Goal: Task Accomplishment & Management: Manage account settings

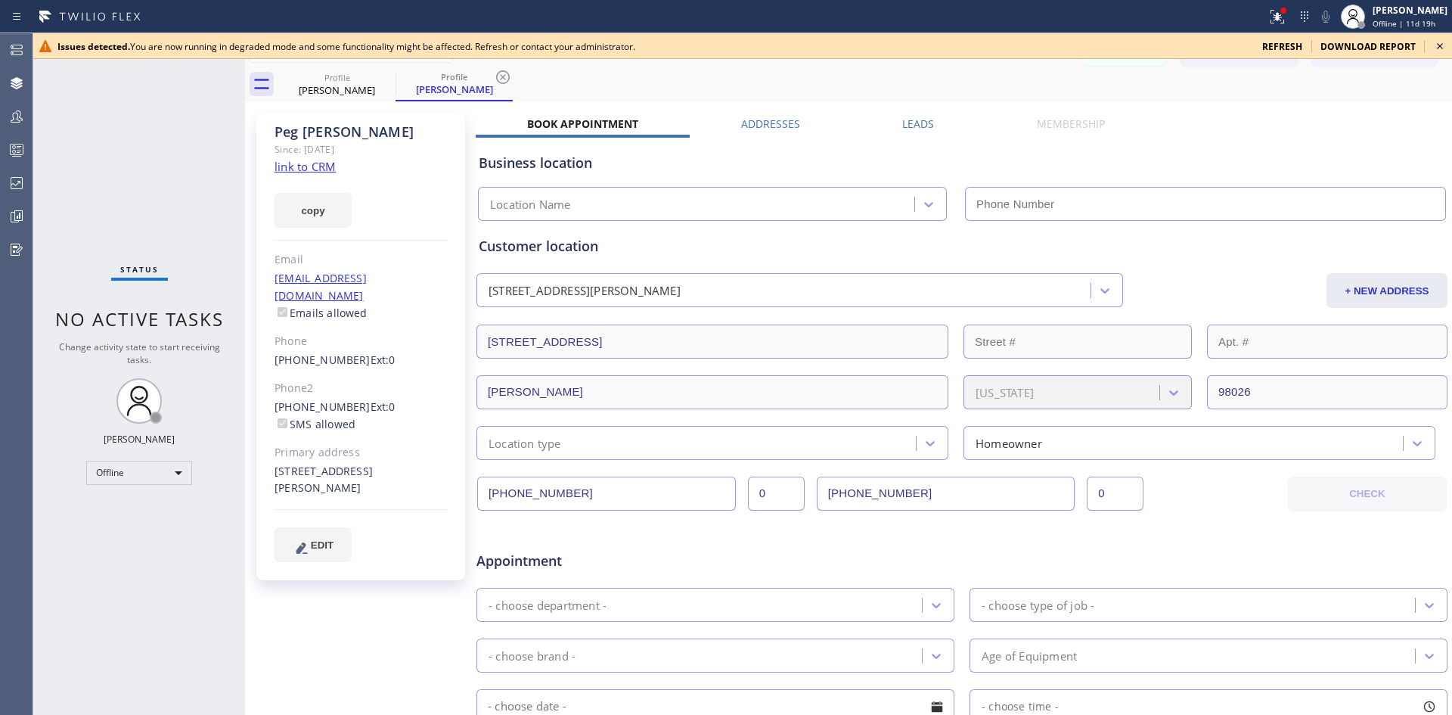
drag, startPoint x: 1268, startPoint y: 123, endPoint x: 1256, endPoint y: 124, distance: 12.1
click at [1268, 126] on div "Book Appointment Addresses Leads Membership Business location Location Name Per…" at bounding box center [962, 600] width 972 height 969
click at [787, 137] on div "Business location Location Name" at bounding box center [962, 176] width 972 height 89
click at [782, 123] on label "Addresses" at bounding box center [770, 123] width 59 height 14
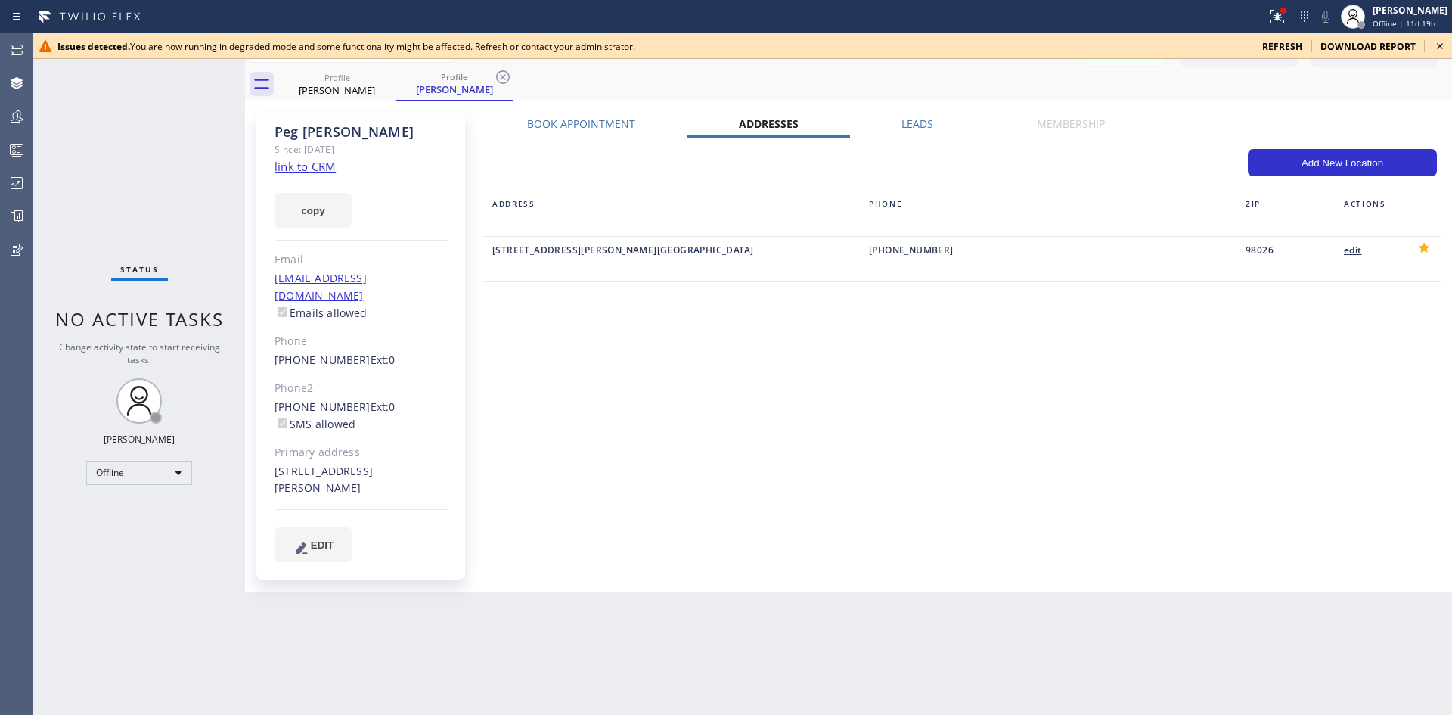
click at [1348, 248] on div "edit" at bounding box center [1369, 249] width 50 height 17
type input "[STREET_ADDRESS]"
type input "[PERSON_NAME]"
type input "98026"
type input "[EMAIL_ADDRESS][DOMAIN_NAME]"
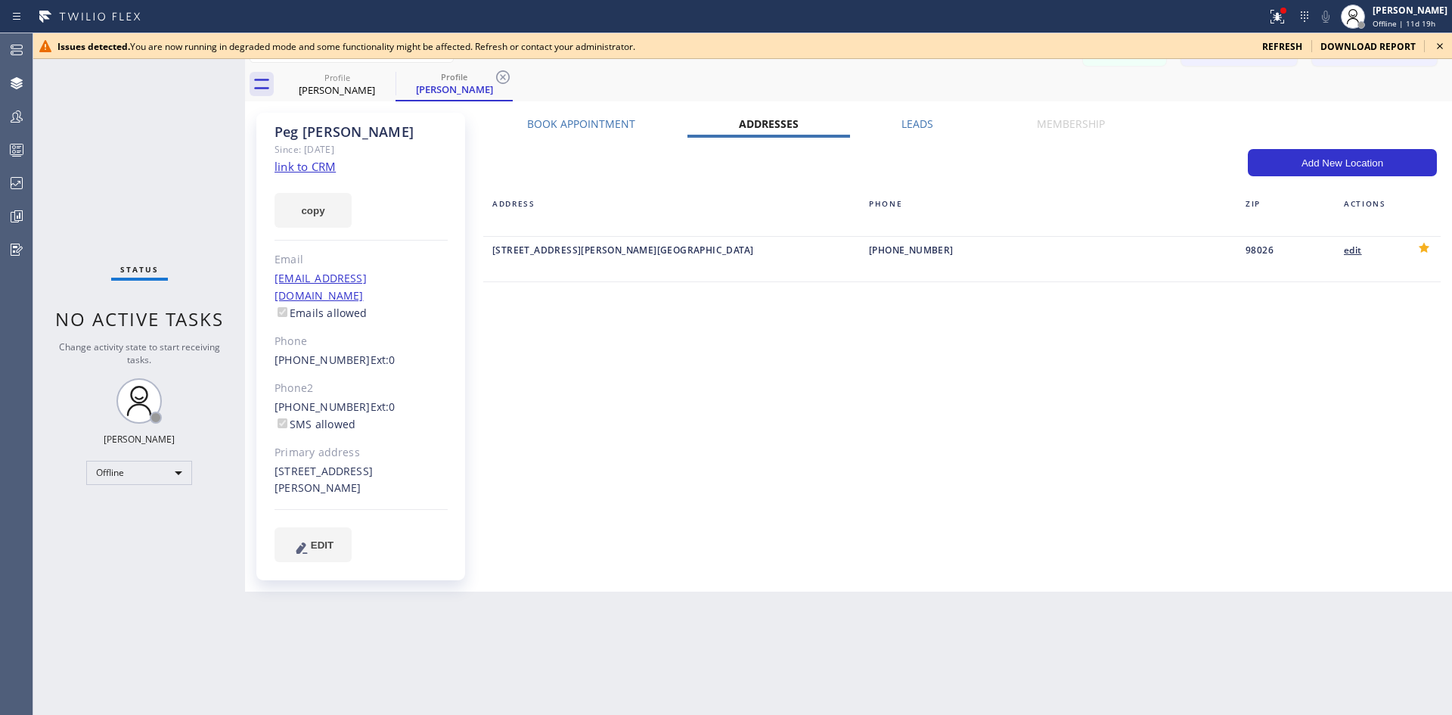
type input "[PHONE_NUMBER]"
type input "0"
type input "[PHONE_NUMBER]"
type input "0"
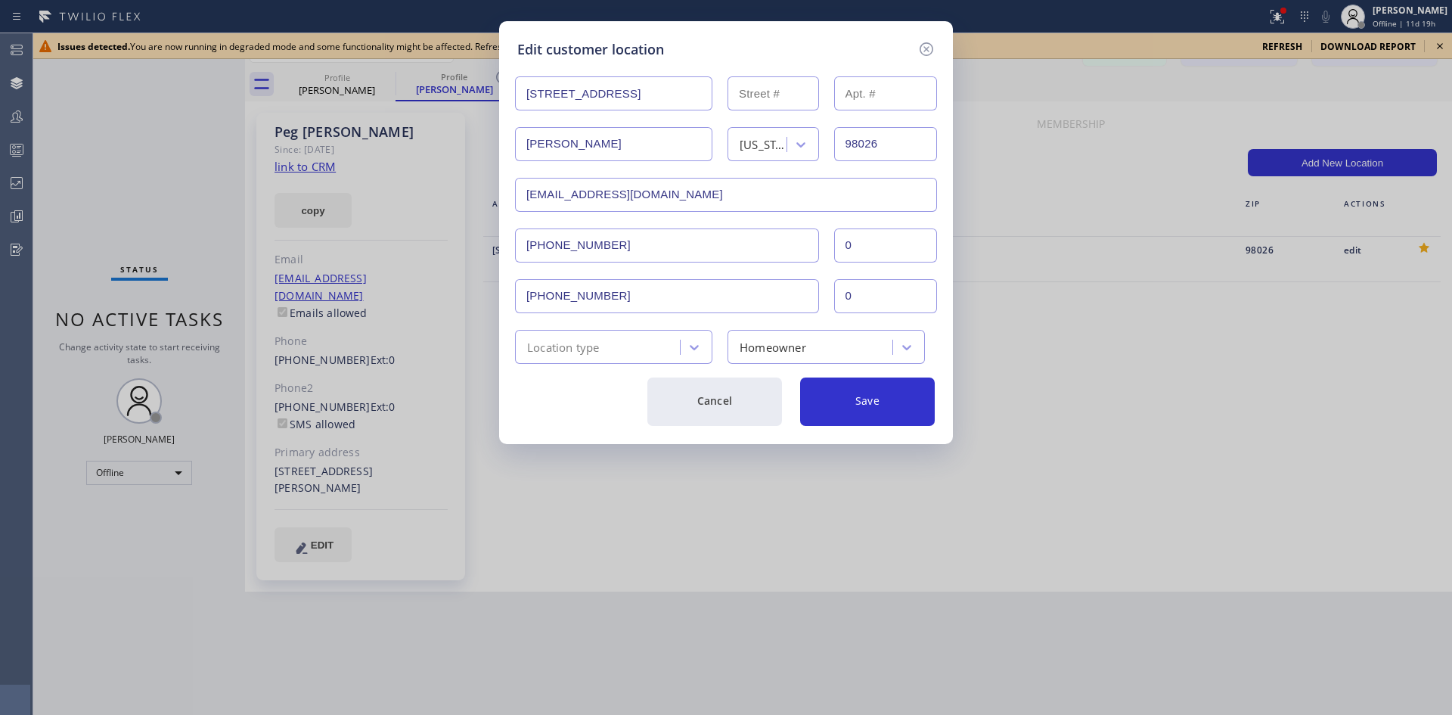
click at [1177, 369] on div "Edit customer location [STREET_ADDRESS][US_STATE] [EMAIL_ADDRESS][DOMAIN_NAME] …" at bounding box center [726, 357] width 1452 height 715
click at [930, 46] on icon at bounding box center [926, 49] width 18 height 18
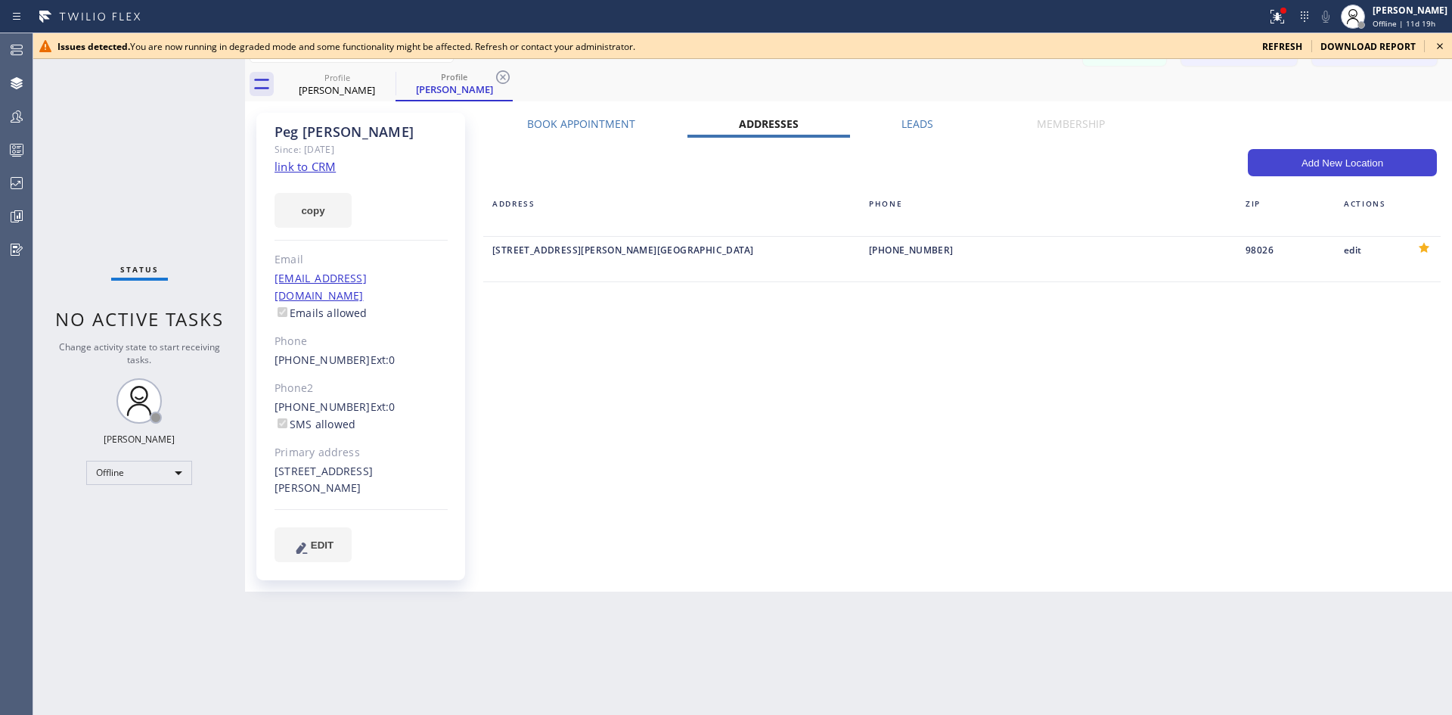
click at [1350, 163] on button "Add New Location" at bounding box center [1342, 162] width 189 height 27
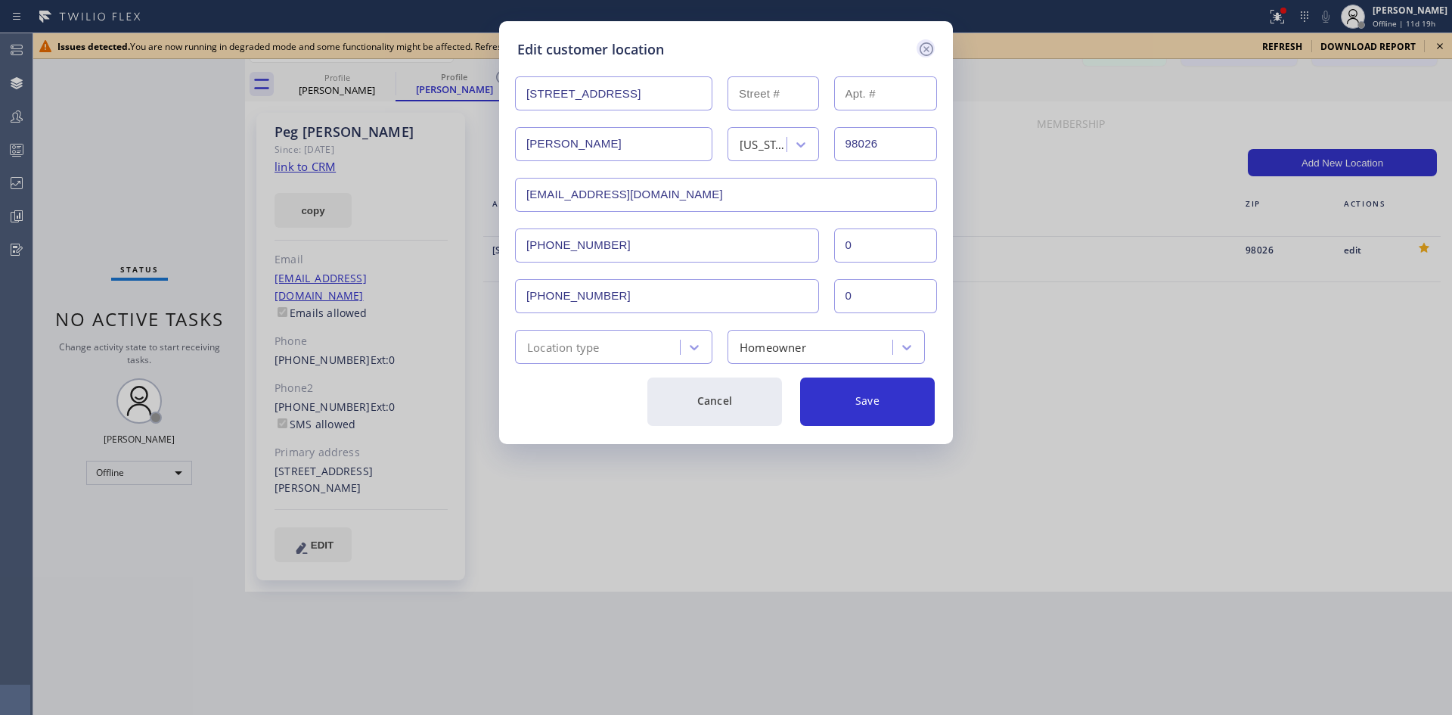
click at [925, 51] on icon at bounding box center [927, 49] width 14 height 14
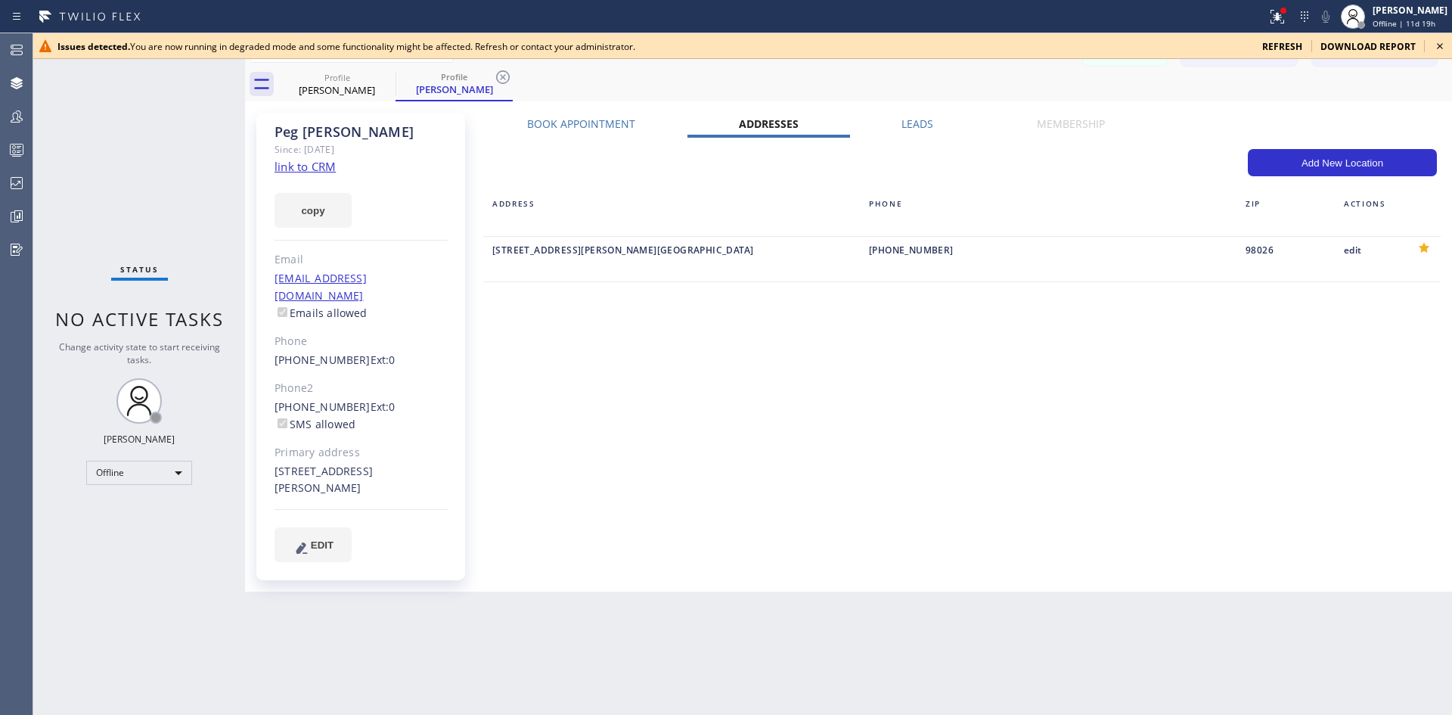
click at [920, 127] on label "Leads" at bounding box center [917, 123] width 32 height 14
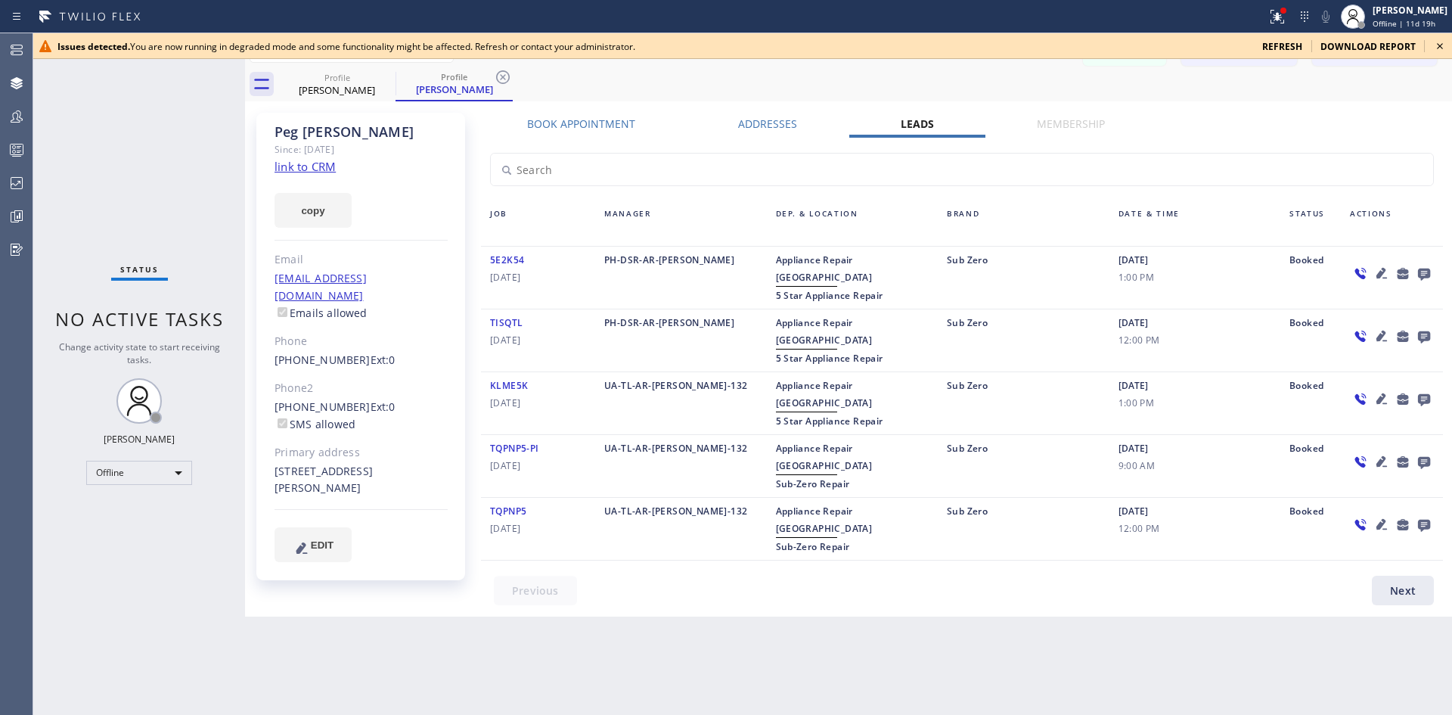
click at [1379, 274] on icon at bounding box center [1381, 273] width 11 height 11
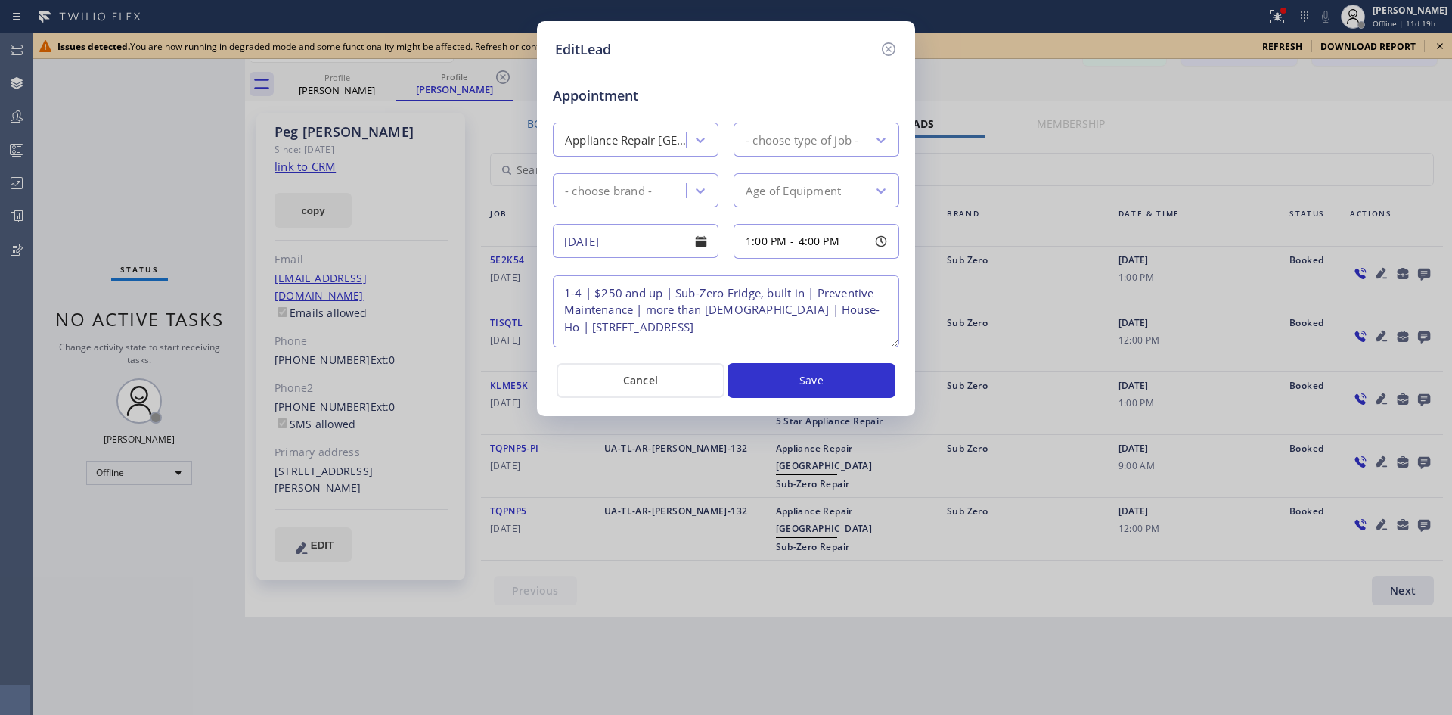
type textarea "1-4 | $250 and up | Sub-Zero Fridge, built in | Preventive Maintenance | more t…"
click at [888, 47] on icon at bounding box center [888, 49] width 18 height 18
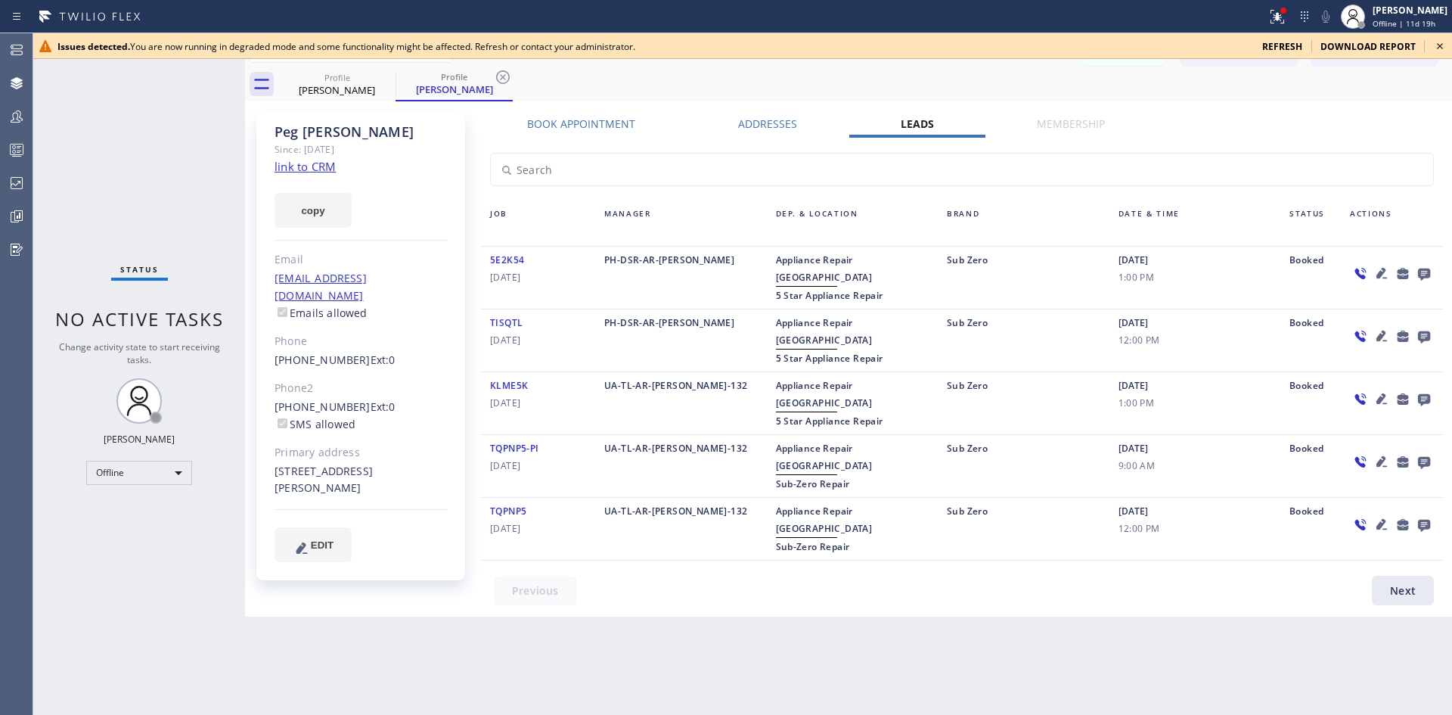
drag, startPoint x: 589, startPoint y: 127, endPoint x: 588, endPoint y: 143, distance: 16.0
click at [589, 124] on label "Book Appointment" at bounding box center [581, 123] width 108 height 14
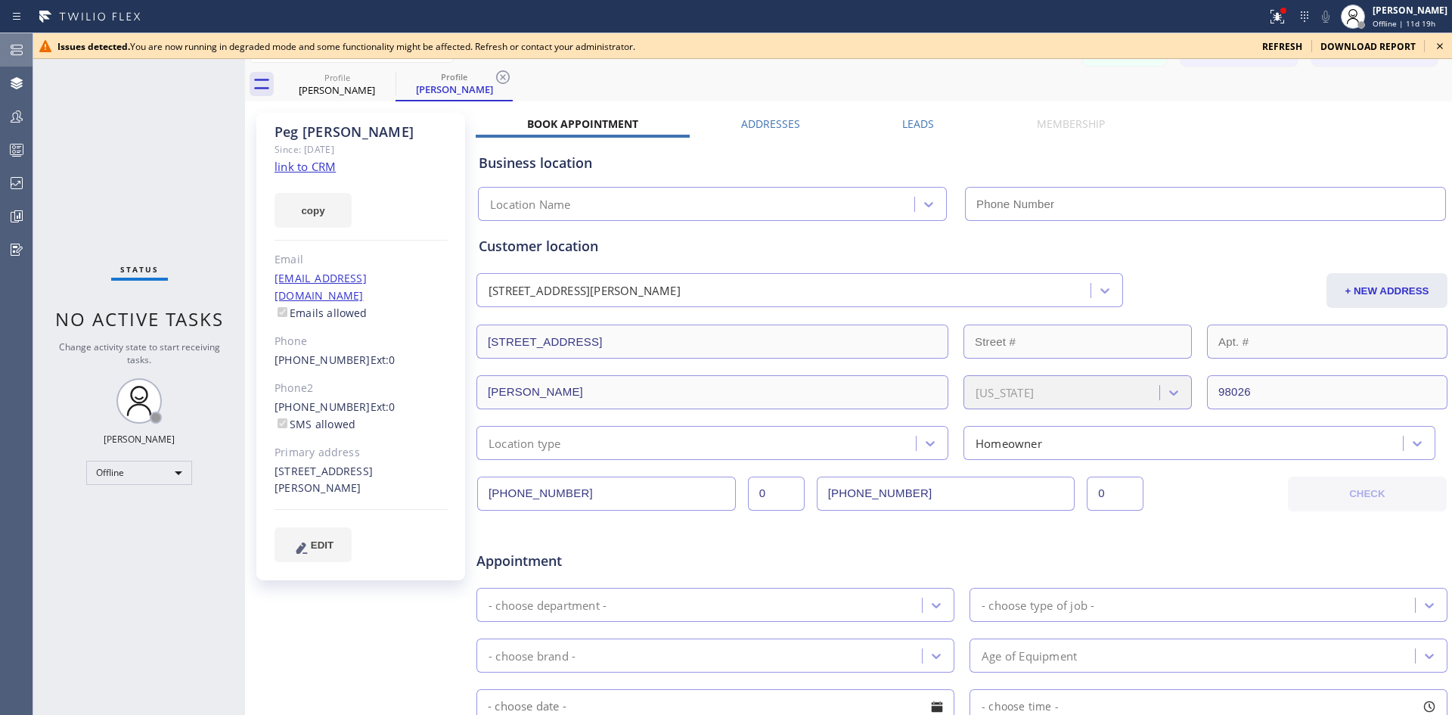
click at [3, 50] on div at bounding box center [16, 50] width 33 height 18
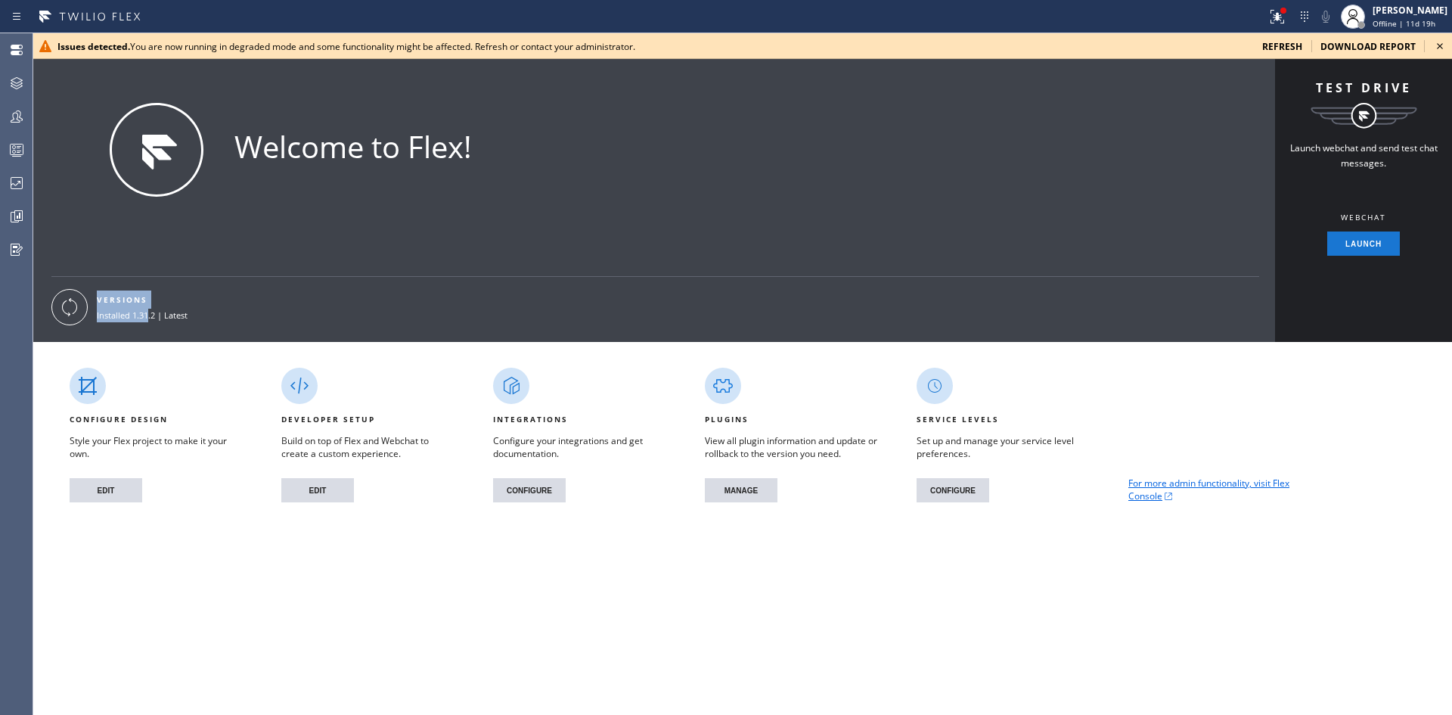
drag, startPoint x: 91, startPoint y: 319, endPoint x: 148, endPoint y: 315, distance: 57.6
click at [148, 315] on div "VERSIONS Installed 1.31.2 | Latest" at bounding box center [173, 307] width 245 height 36
drag, startPoint x: 157, startPoint y: 314, endPoint x: 94, endPoint y: 315, distance: 62.8
click at [94, 315] on div "VERSIONS Installed 1.31.2 | Latest" at bounding box center [173, 307] width 245 height 36
click at [330, 494] on button "EDIT" at bounding box center [317, 490] width 73 height 24
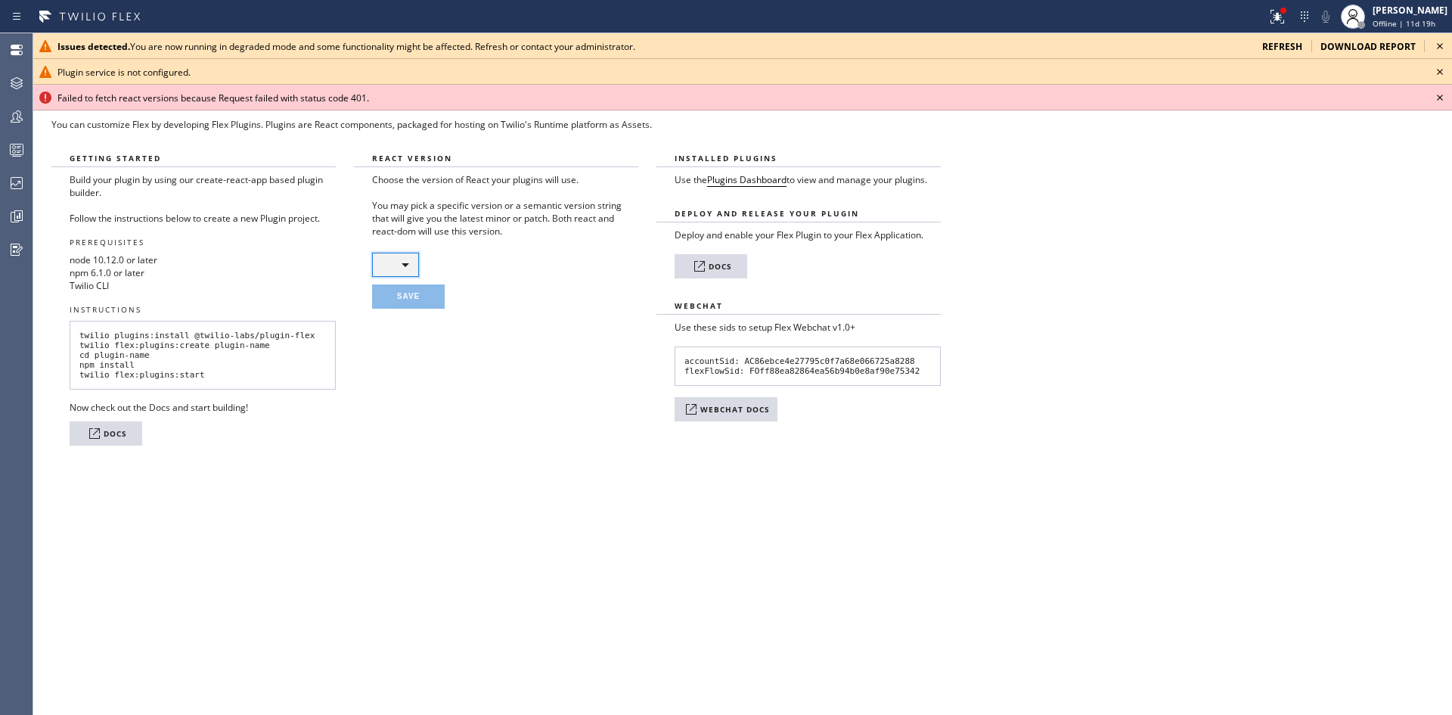
click at [383, 263] on div "​" at bounding box center [395, 265] width 47 height 24
click at [380, 263] on div at bounding box center [726, 357] width 1452 height 715
click at [403, 265] on div "​" at bounding box center [395, 265] width 47 height 24
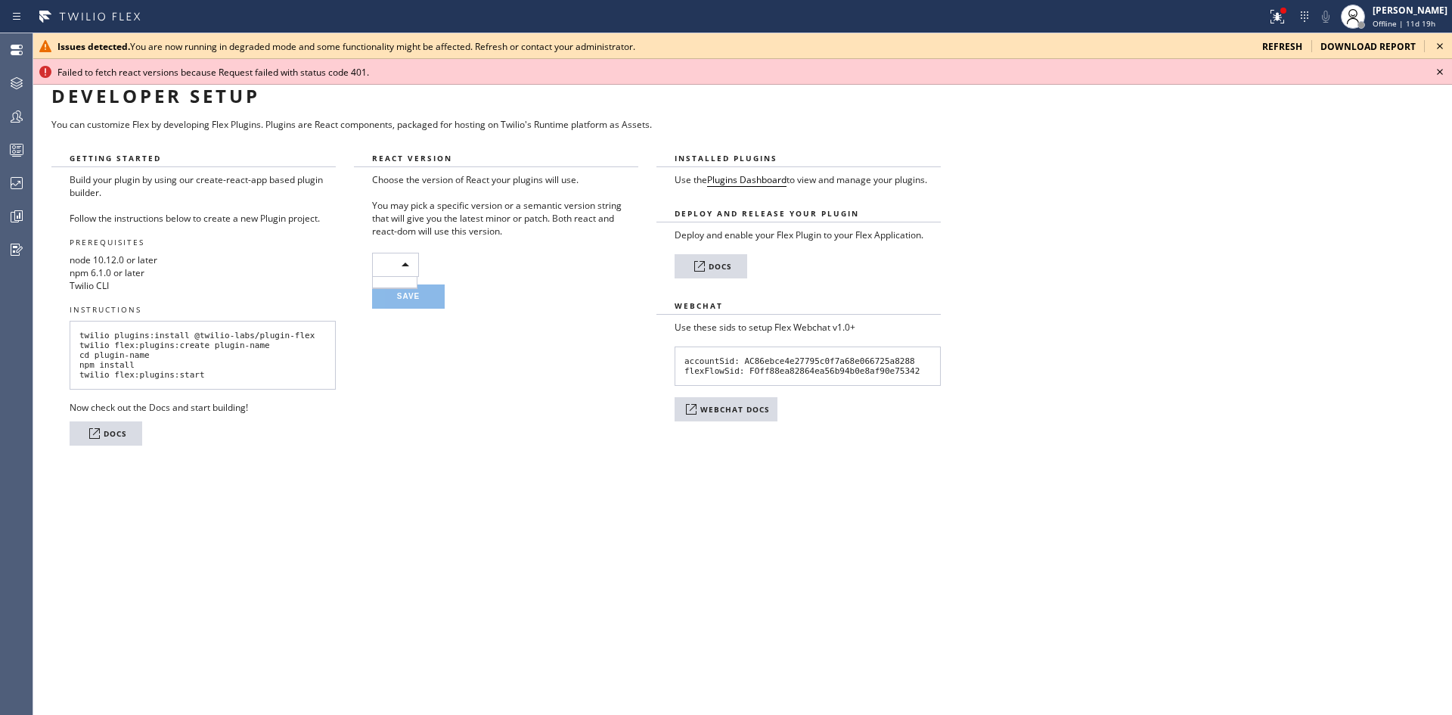
click at [1441, 67] on div at bounding box center [726, 357] width 1452 height 715
click at [1438, 70] on icon at bounding box center [1440, 72] width 6 height 6
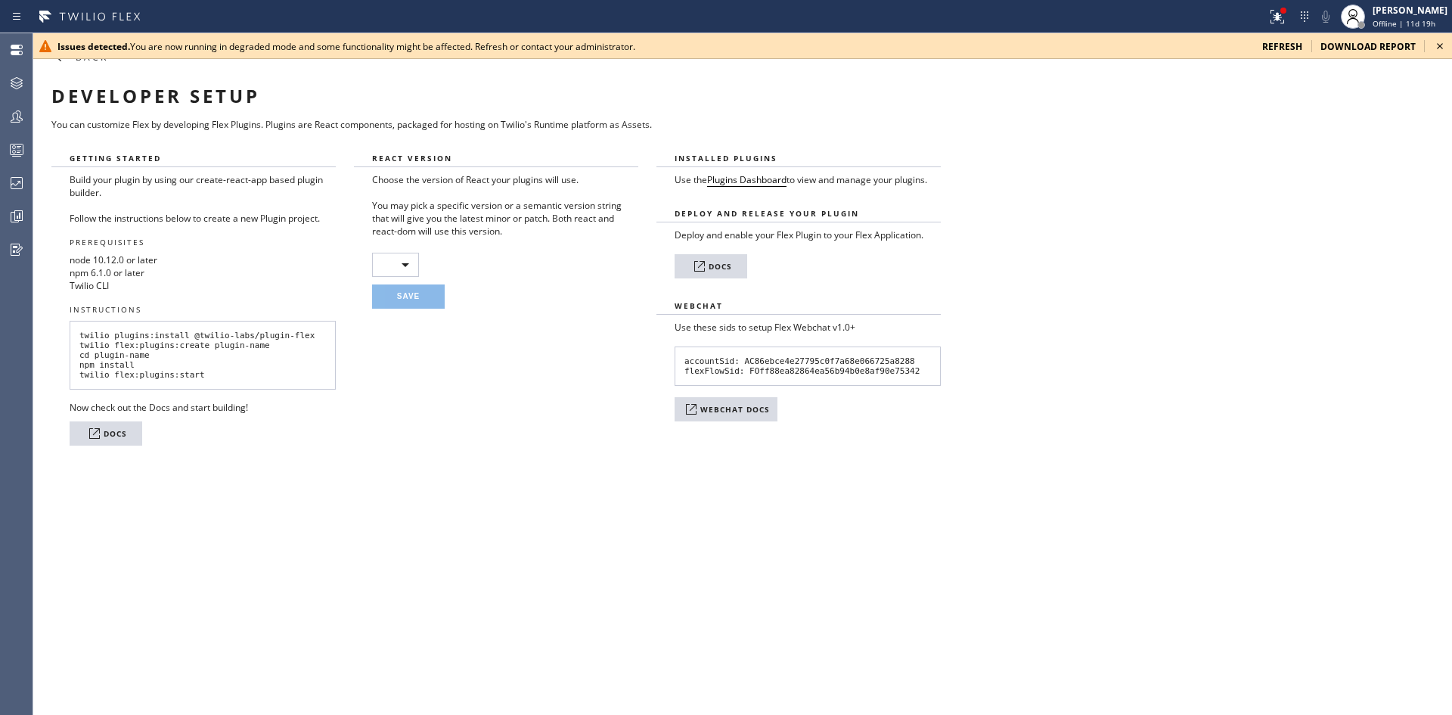
click at [1442, 50] on icon at bounding box center [1440, 46] width 18 height 18
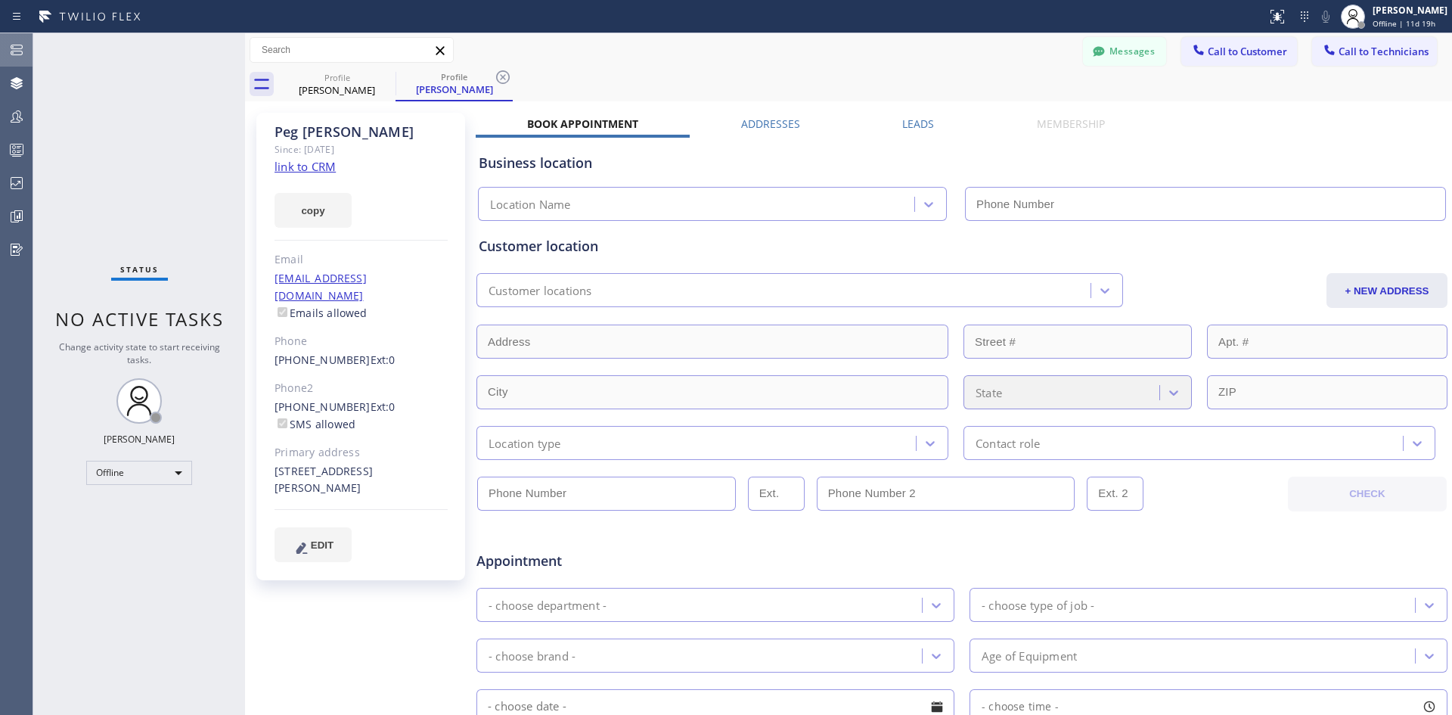
click at [10, 59] on div at bounding box center [16, 50] width 33 height 30
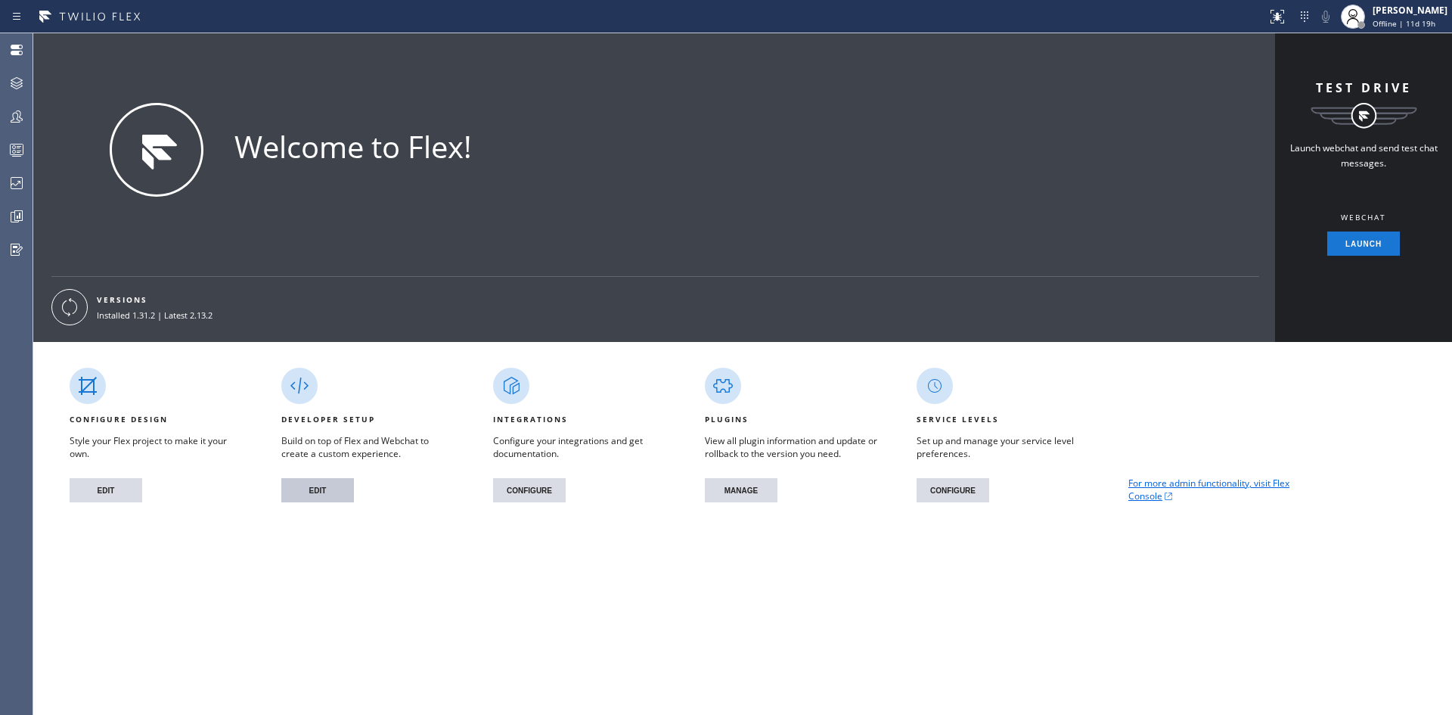
click at [325, 493] on button "EDIT" at bounding box center [317, 490] width 73 height 24
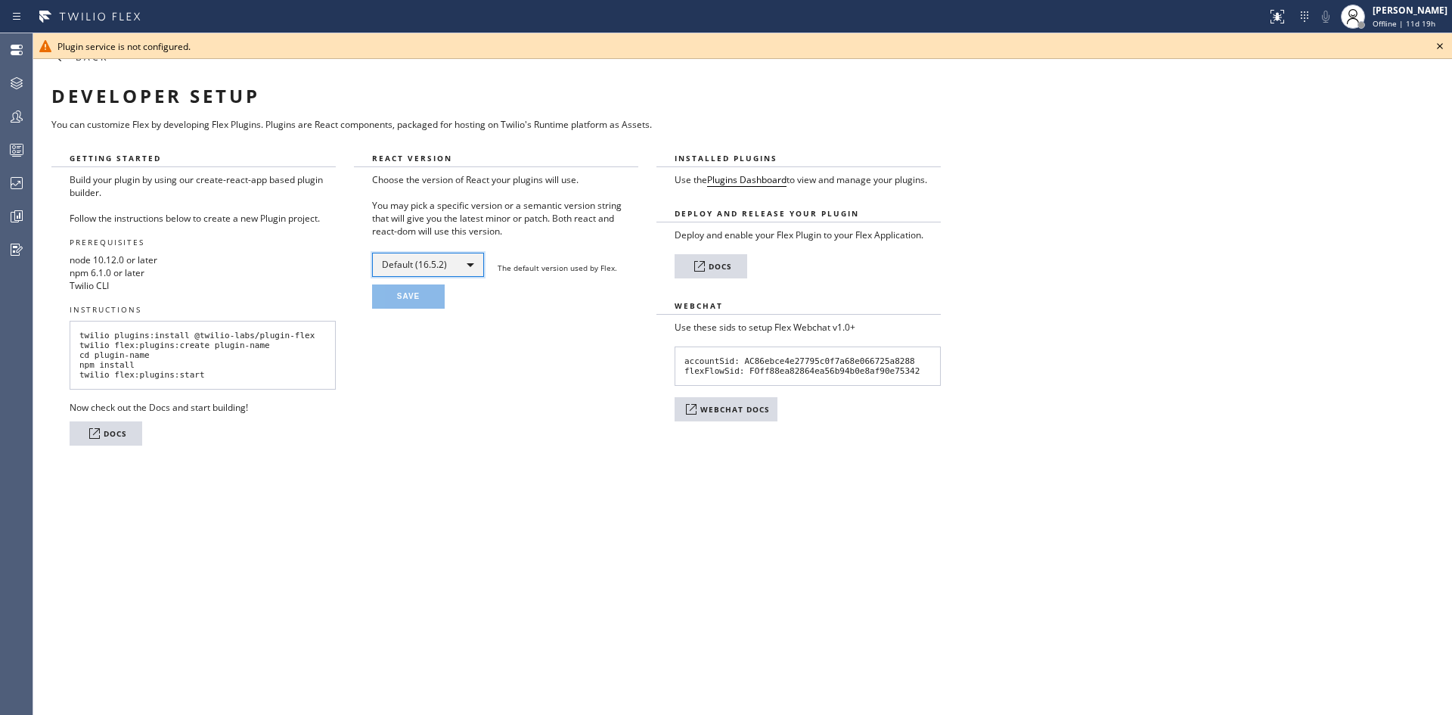
click at [473, 259] on div "Default (16.5.2)" at bounding box center [428, 265] width 112 height 24
click at [1439, 46] on div at bounding box center [726, 357] width 1452 height 715
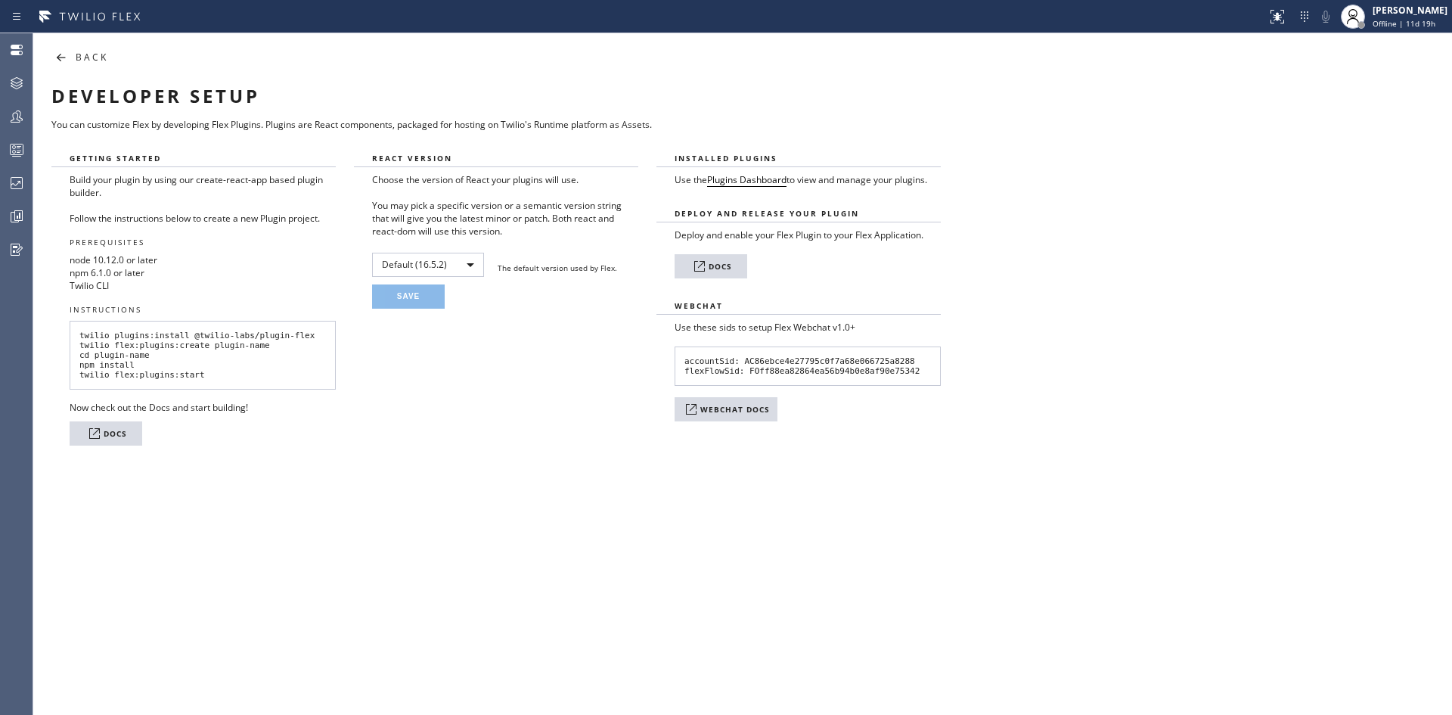
click at [82, 49] on div "BACK" at bounding box center [387, 52] width 709 height 38
click at [70, 61] on div "BACK" at bounding box center [387, 52] width 709 height 38
click at [61, 57] on icon at bounding box center [61, 57] width 8 height 0
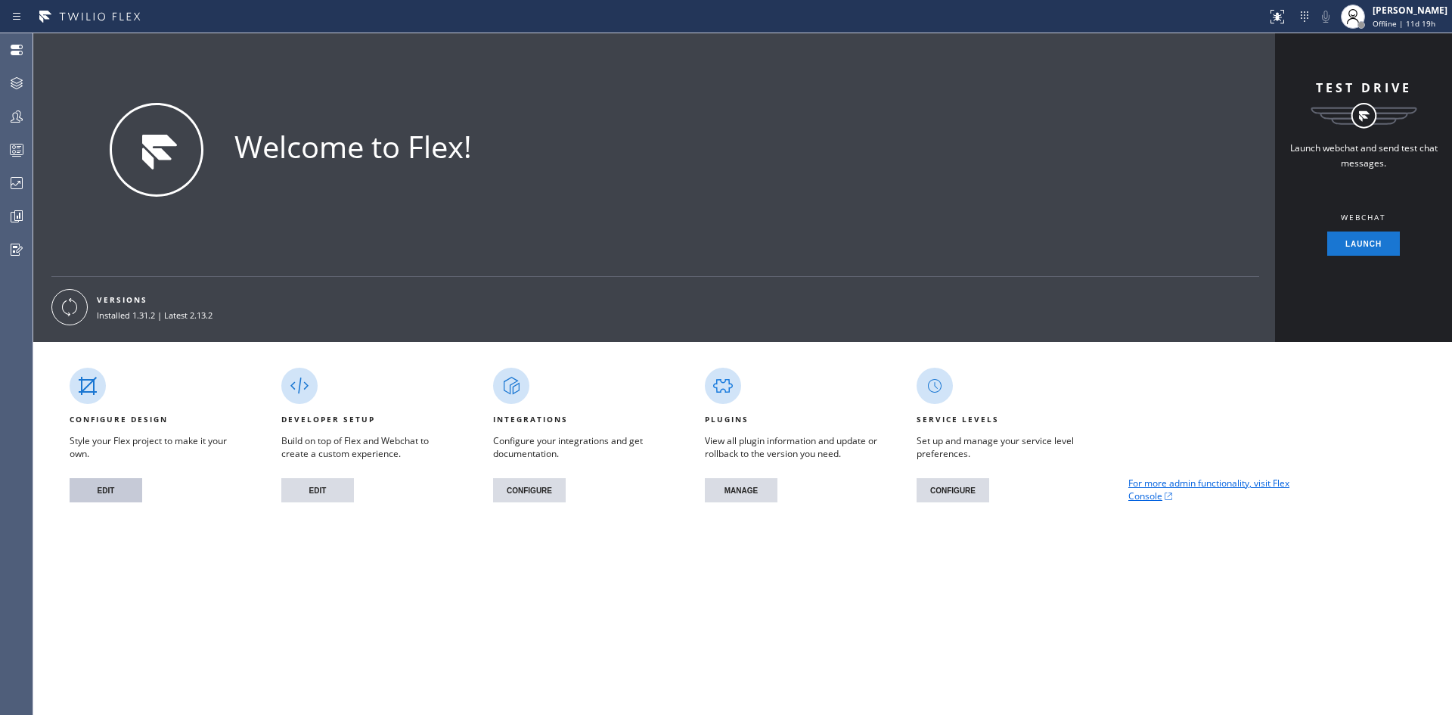
click at [114, 491] on button "EDIT" at bounding box center [106, 490] width 73 height 24
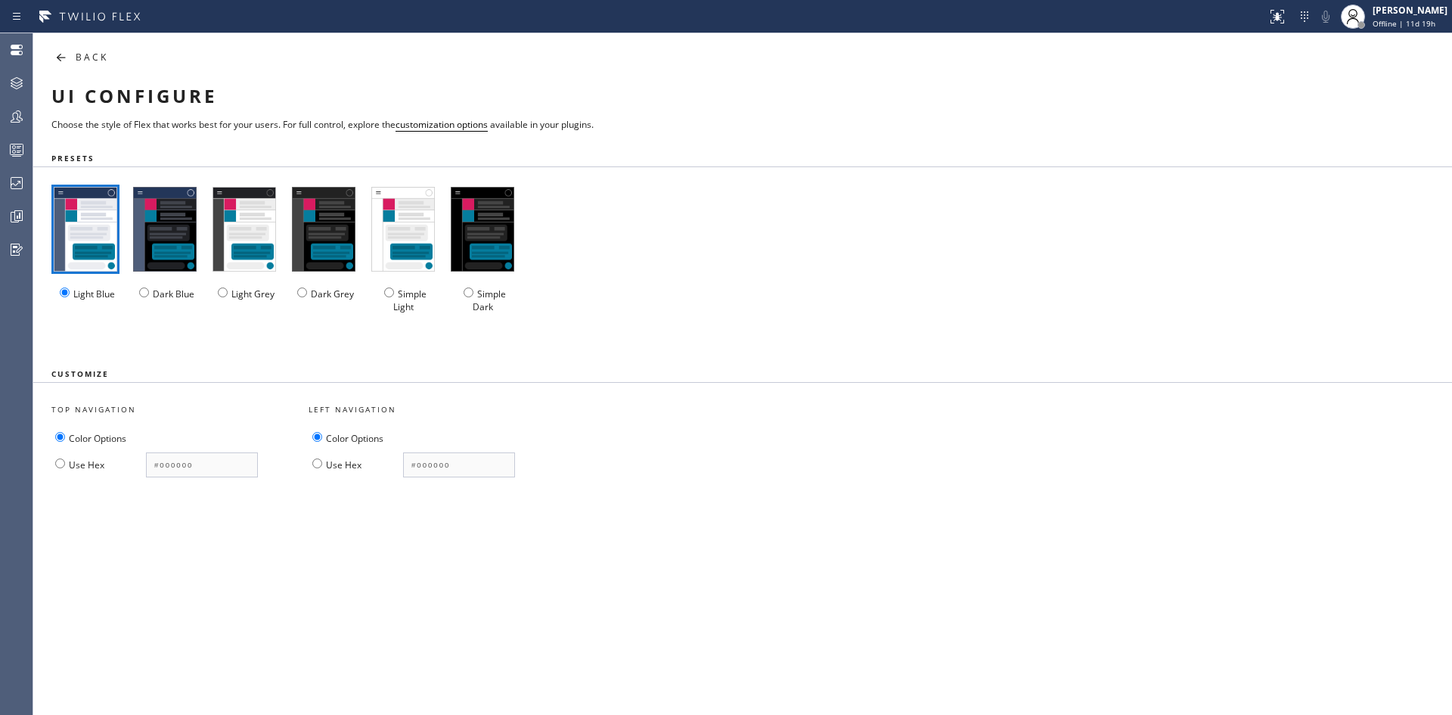
click at [57, 58] on icon at bounding box center [59, 58] width 5 height 8
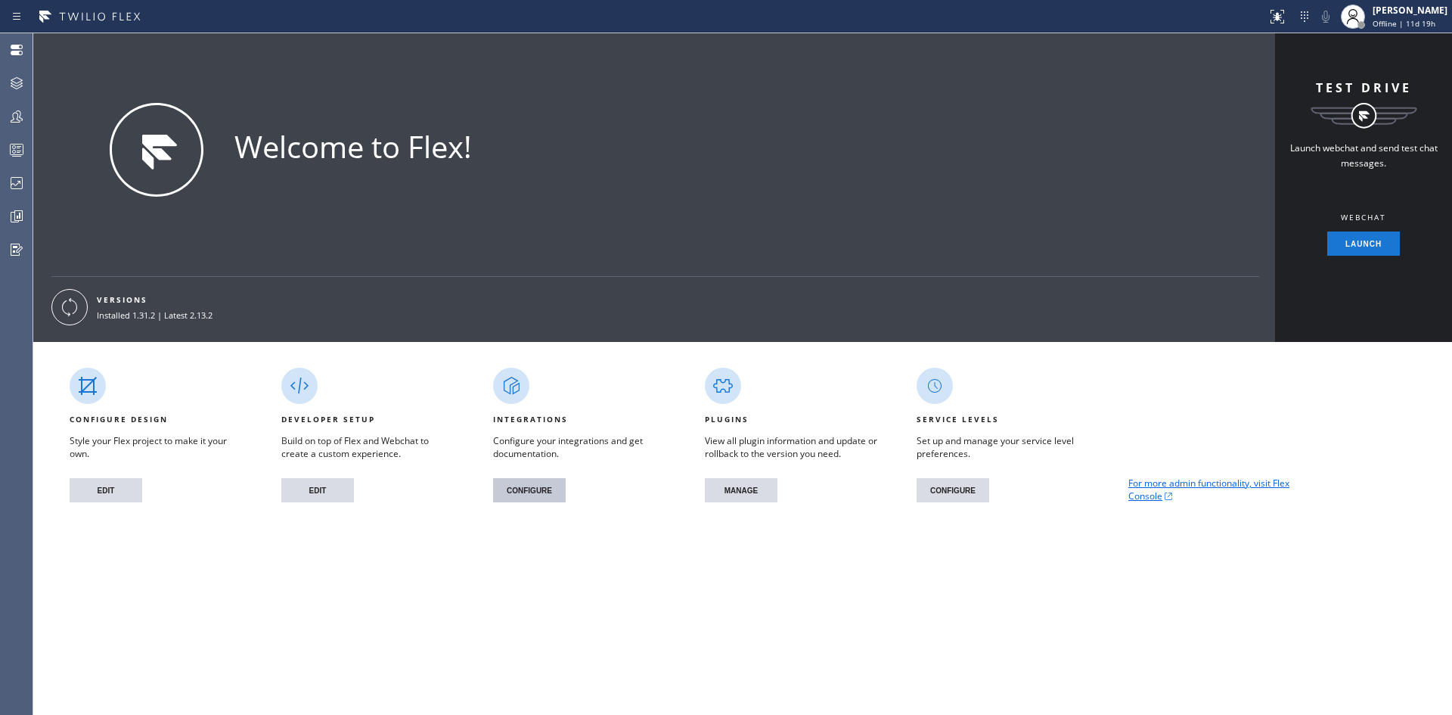
click at [548, 491] on button "CONFIGURE" at bounding box center [529, 490] width 73 height 24
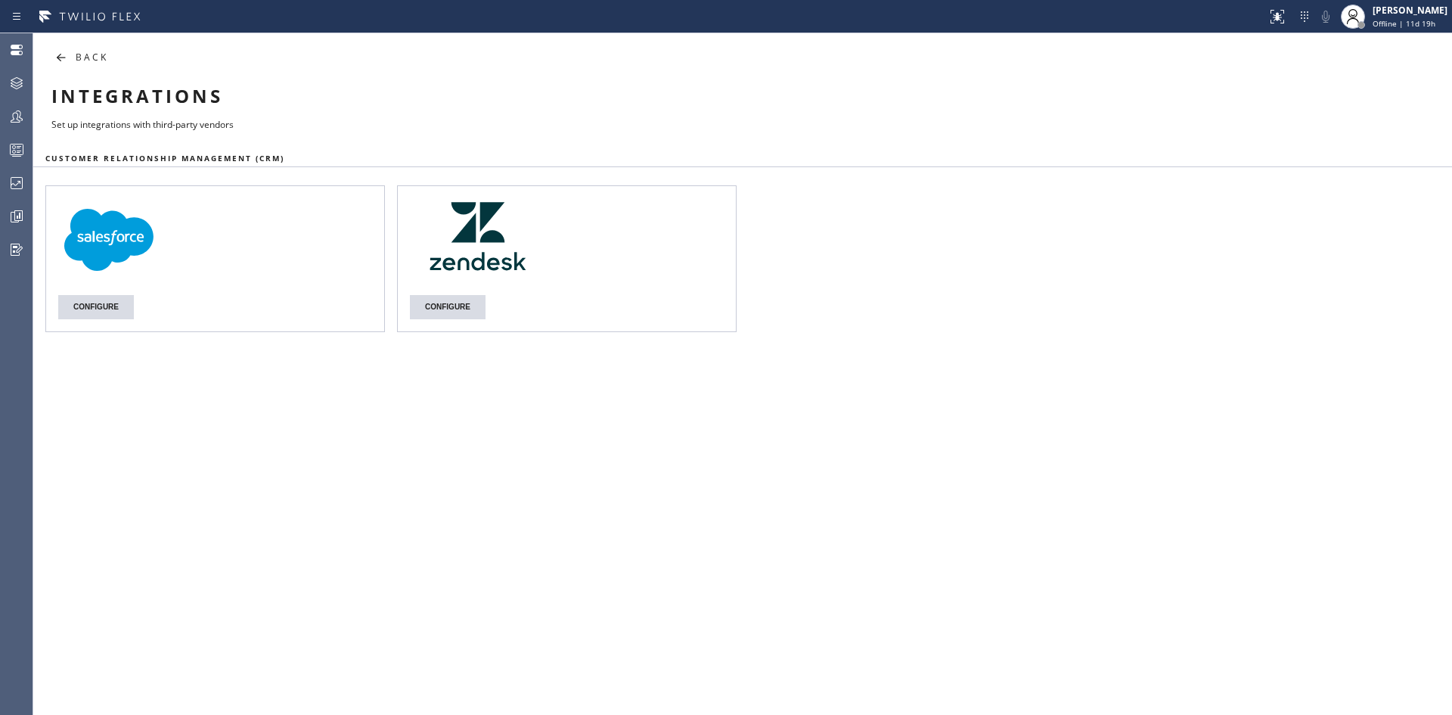
click at [58, 55] on icon at bounding box center [60, 57] width 18 height 18
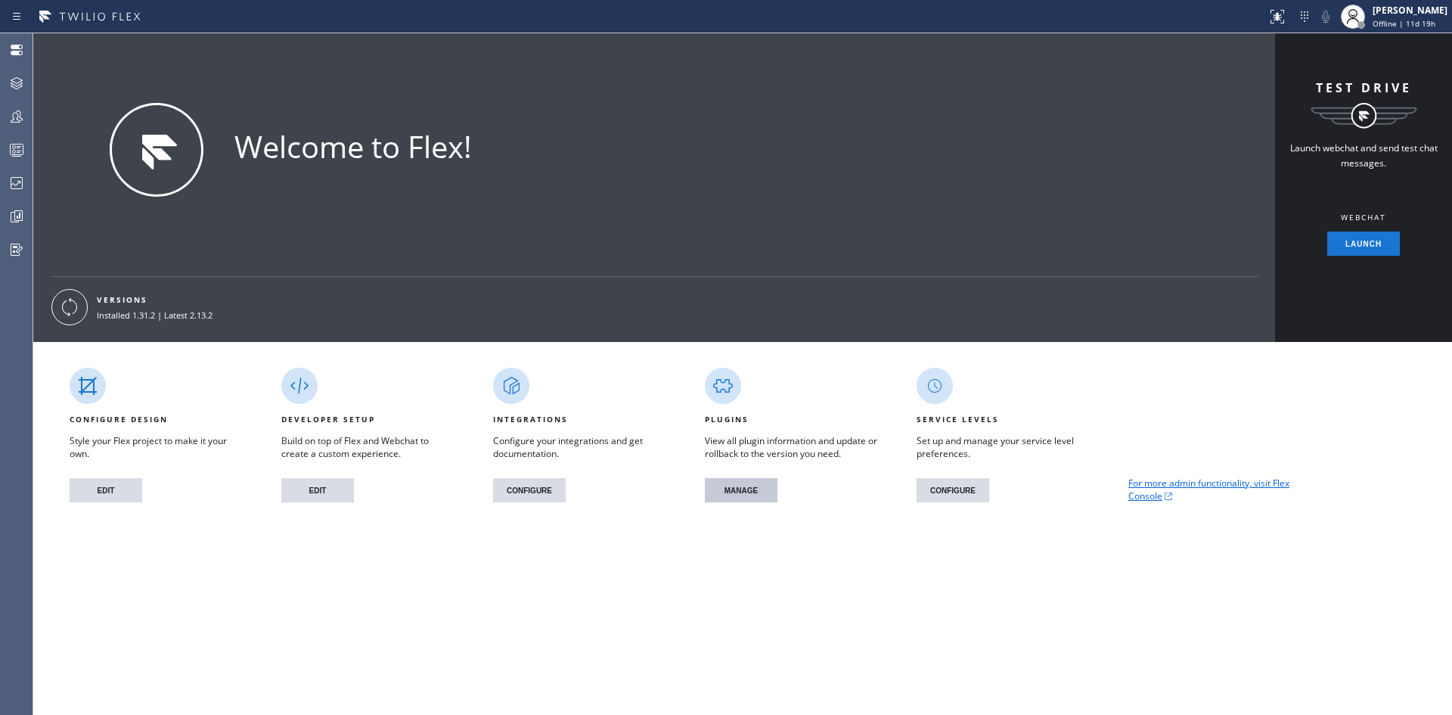
click at [753, 487] on button "MANAGE" at bounding box center [741, 490] width 73 height 24
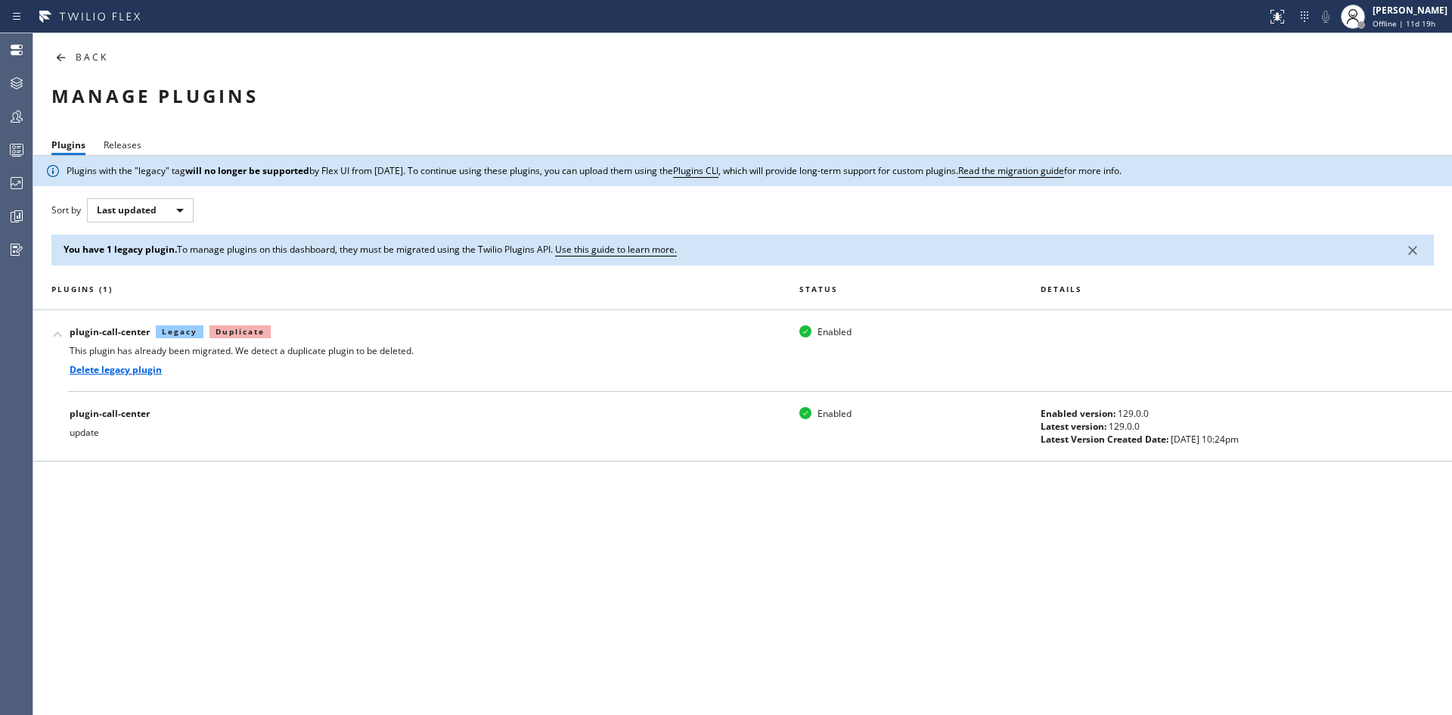
click at [62, 56] on icon at bounding box center [60, 57] width 18 height 18
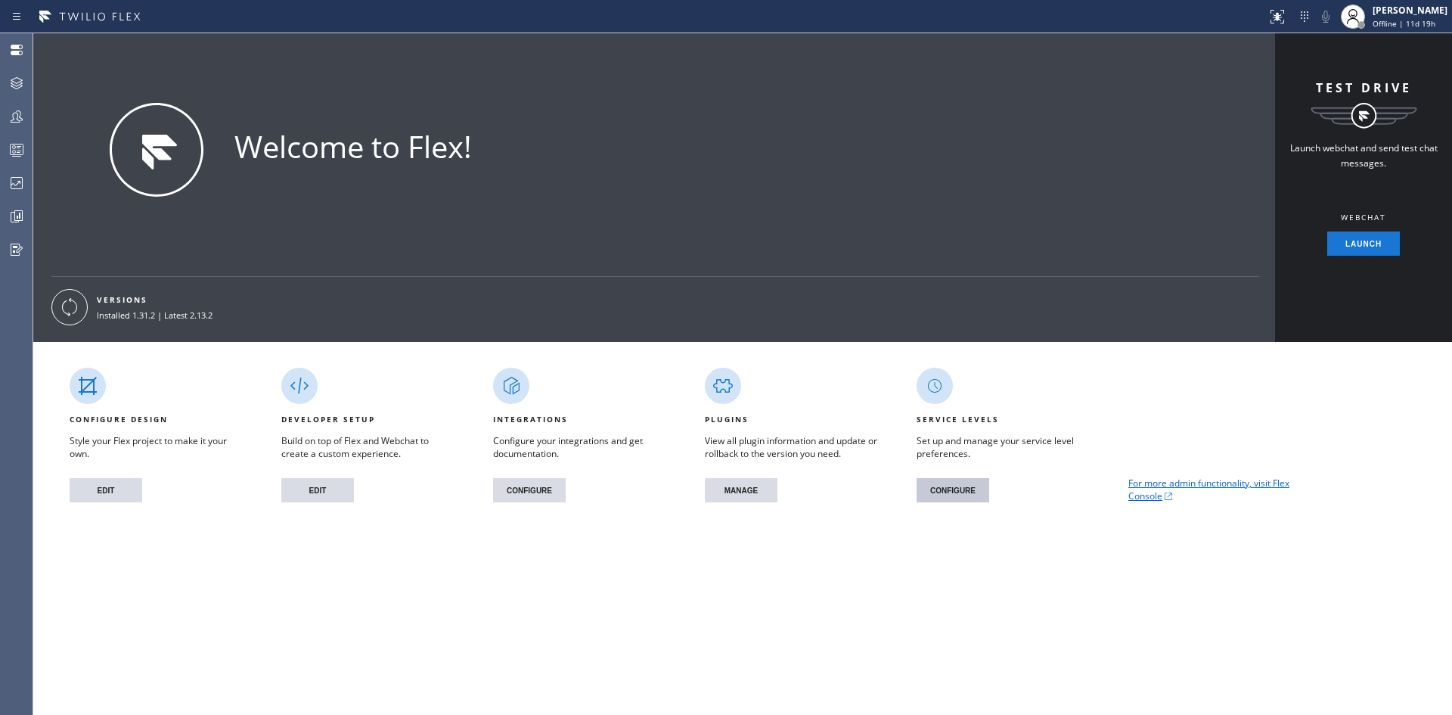
click at [948, 483] on button "CONFIGURE" at bounding box center [953, 490] width 73 height 24
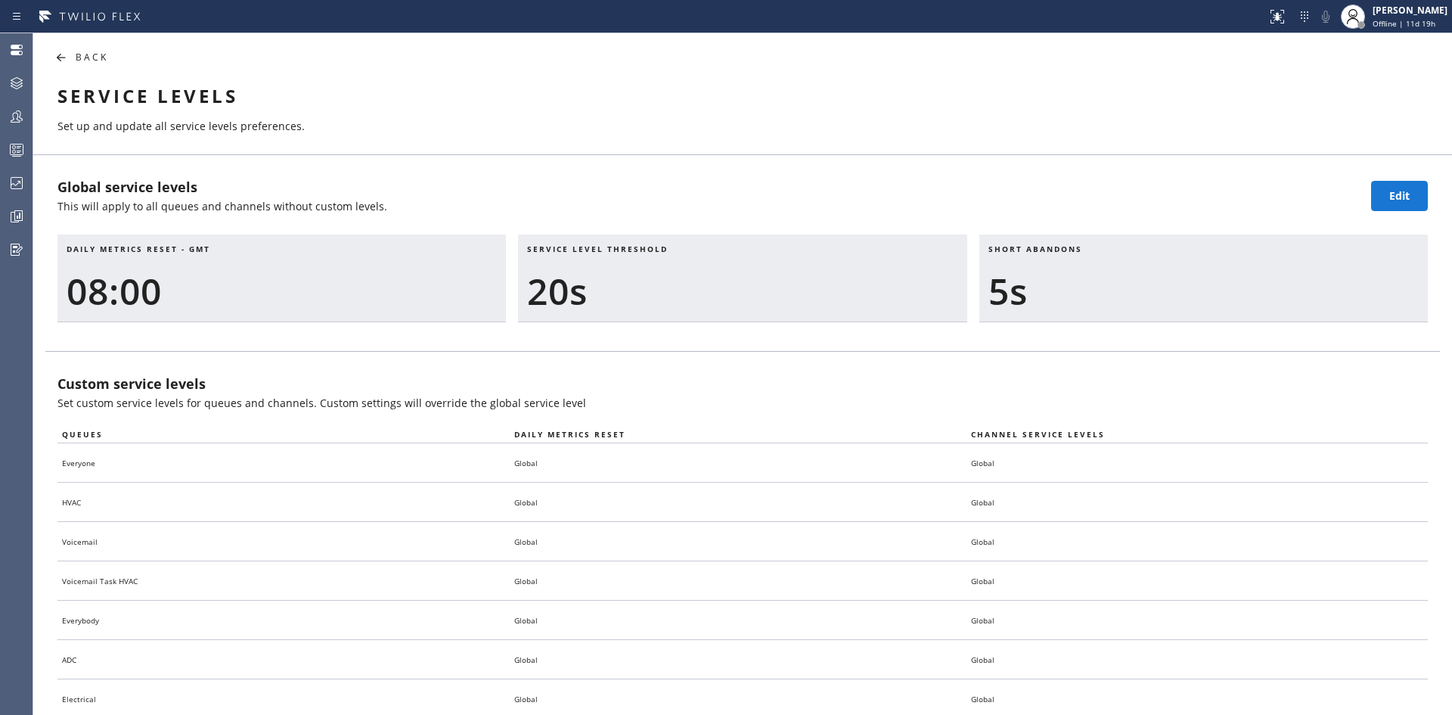
click at [72, 57] on div "BACK" at bounding box center [387, 52] width 709 height 38
click at [54, 51] on icon at bounding box center [60, 57] width 18 height 18
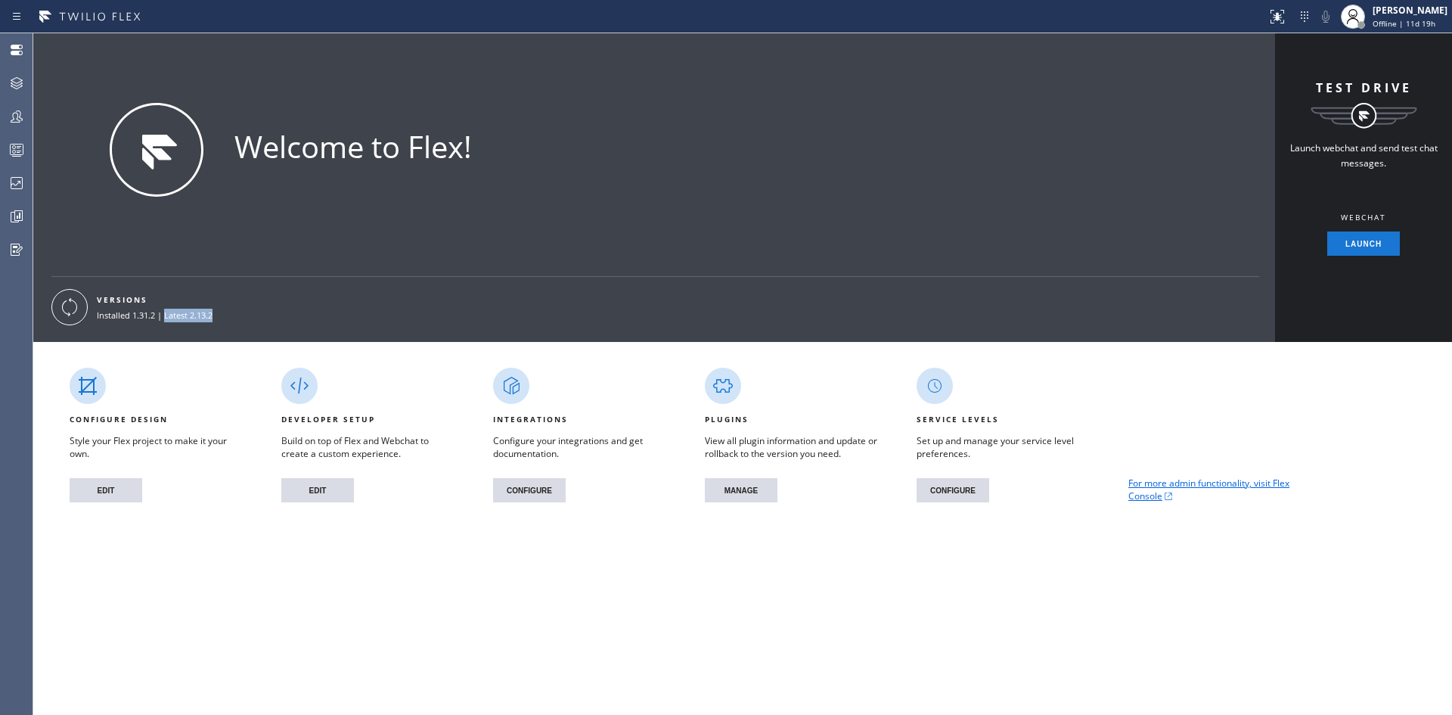
drag, startPoint x: 166, startPoint y: 316, endPoint x: 237, endPoint y: 313, distance: 70.4
click at [237, 313] on div "VERSIONS Installed 1.31.2 | Latest 2.13.2" at bounding box center [167, 306] width 141 height 33
drag, startPoint x: 17, startPoint y: 71, endPoint x: 109, endPoint y: 91, distance: 93.6
click at [17, 72] on div at bounding box center [16, 83] width 33 height 30
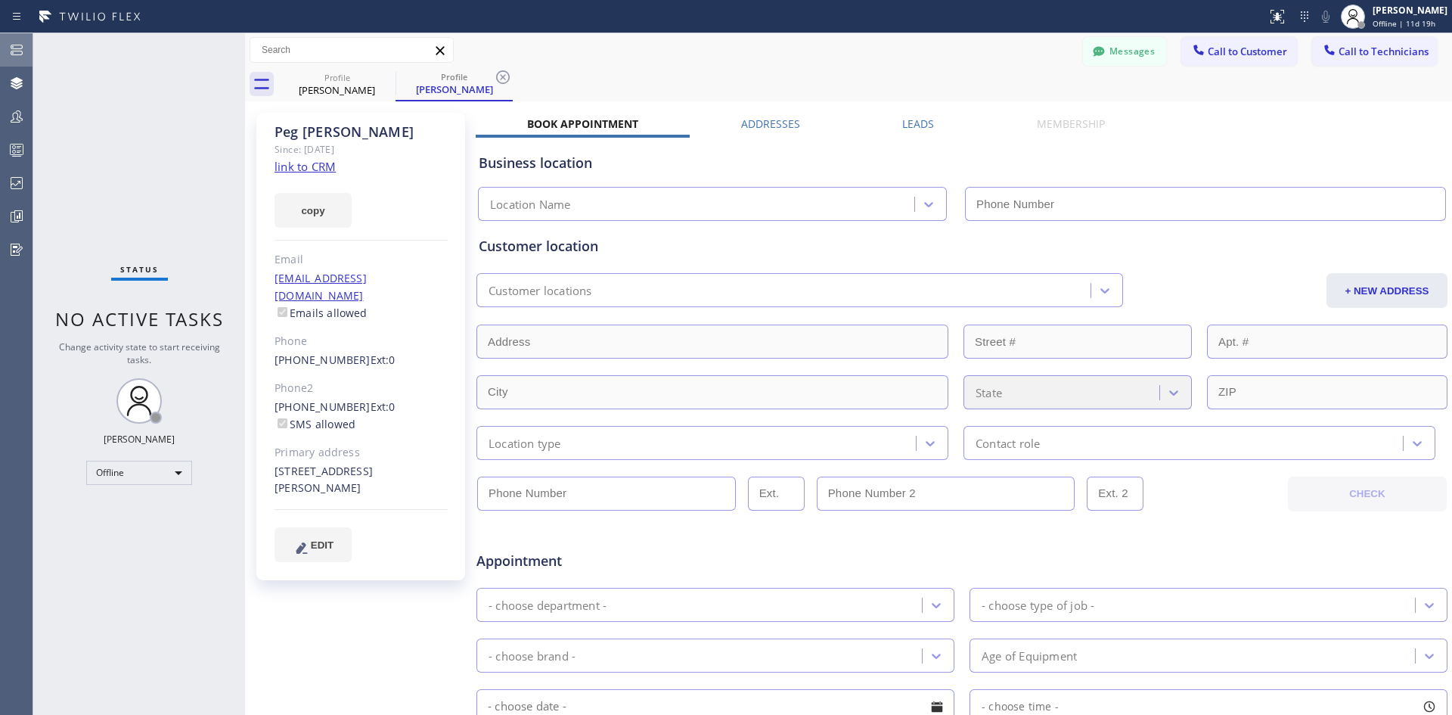
click at [7, 61] on div at bounding box center [16, 50] width 33 height 30
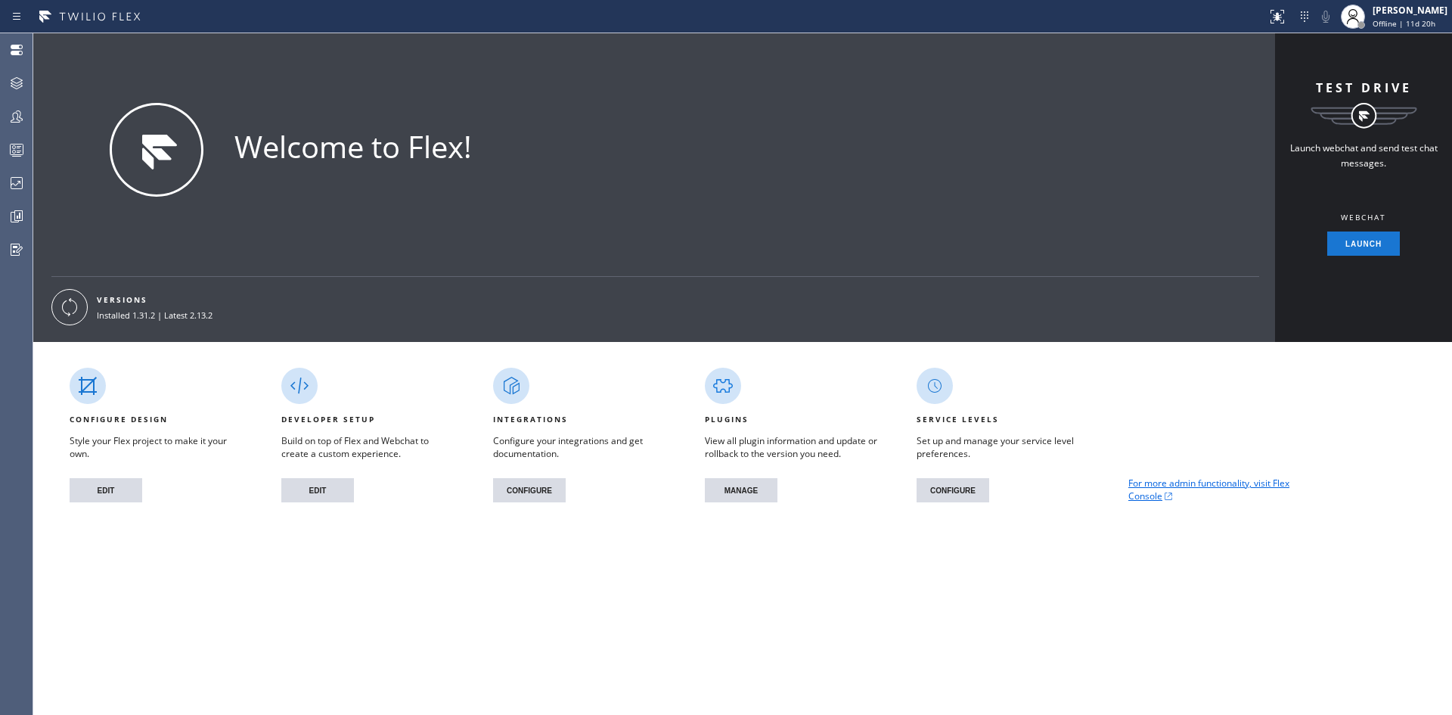
click at [1090, 346] on div "SERVICE LEVELS Set up and manage your service level preferences. CONFIGURE" at bounding box center [986, 422] width 212 height 160
drag, startPoint x: 541, startPoint y: 168, endPoint x: 549, endPoint y: 173, distance: 9.9
click at [540, 168] on div "Welcome to Flex!" at bounding box center [680, 172] width 1178 height 138
click at [1115, 368] on div "For more admin functionality, visit Flex Console" at bounding box center [1198, 422] width 212 height 160
click at [14, 70] on div at bounding box center [16, 83] width 33 height 30
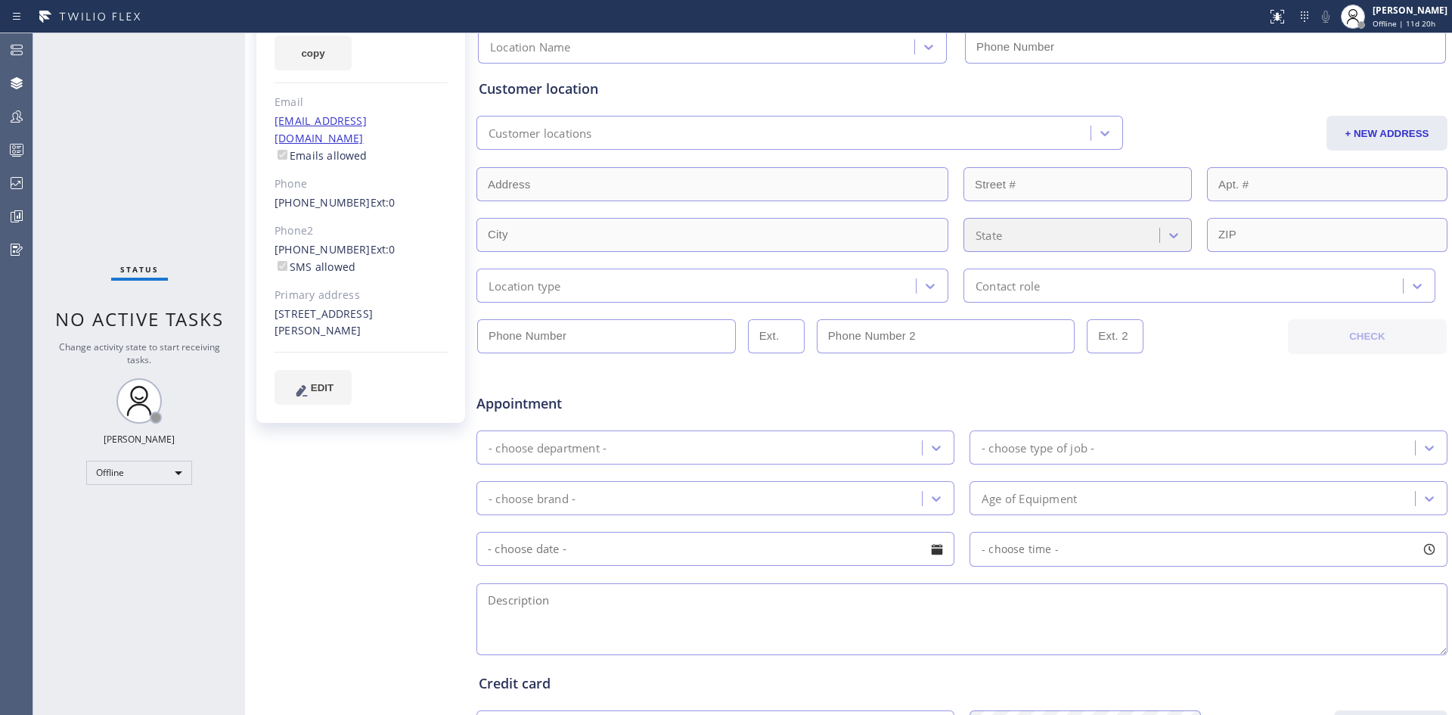
scroll to position [374, 0]
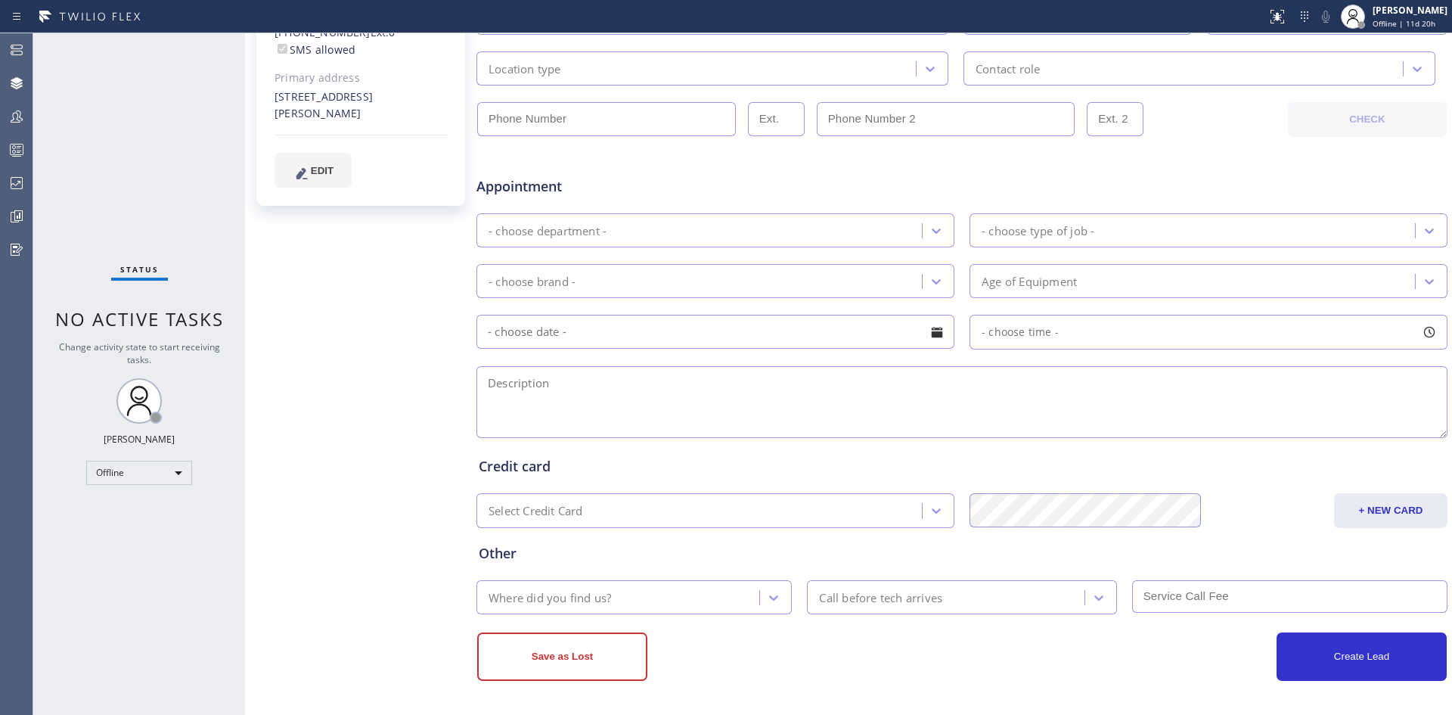
click at [933, 338] on div at bounding box center [937, 332] width 26 height 26
click at [1093, 335] on div "- choose time -" at bounding box center [1208, 332] width 478 height 35
drag, startPoint x: 1100, startPoint y: 415, endPoint x: 1149, endPoint y: 415, distance: 49.9
click at [1143, 415] on div at bounding box center [1143, 424] width 18 height 32
drag, startPoint x: 982, startPoint y: 429, endPoint x: 1070, endPoint y: 417, distance: 88.4
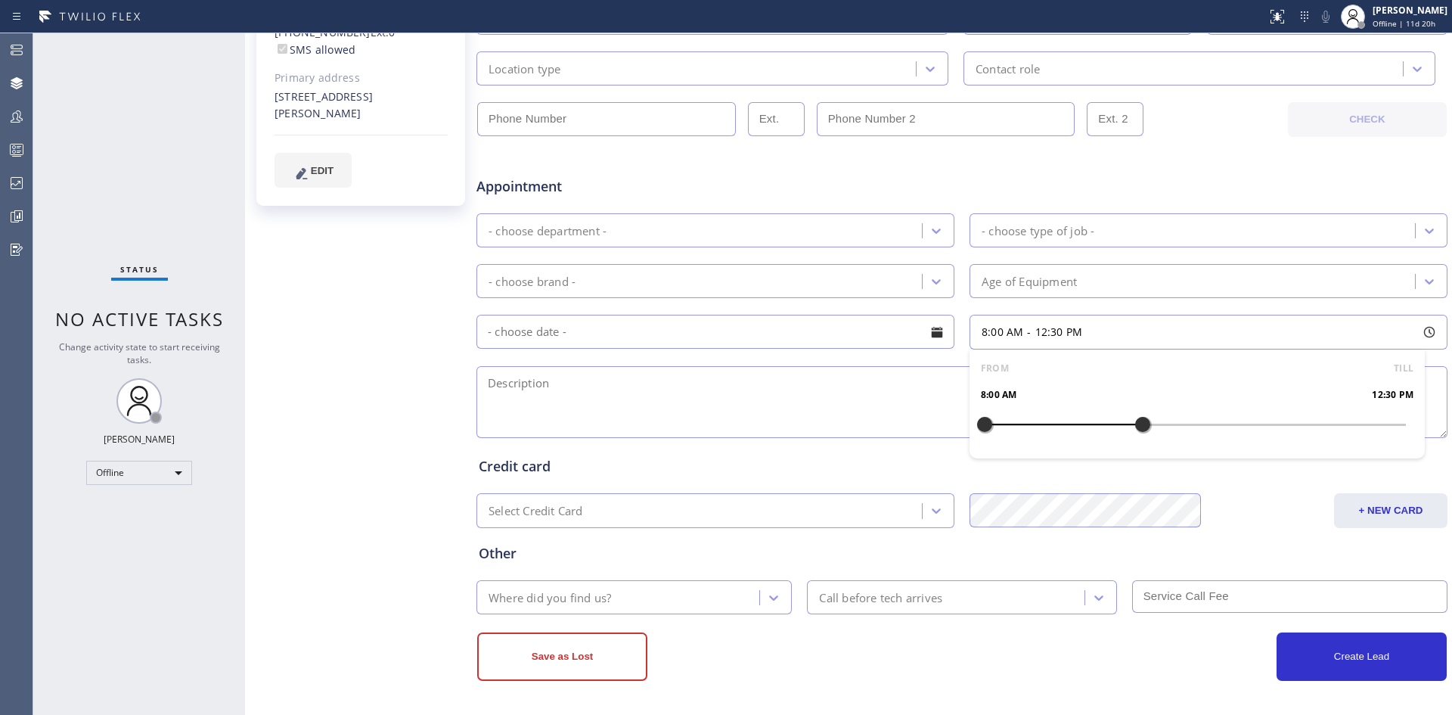
click at [994, 418] on div at bounding box center [984, 424] width 18 height 32
click at [942, 160] on div "Appointment" at bounding box center [962, 177] width 974 height 39
click at [789, 332] on input "text" at bounding box center [715, 332] width 478 height 34
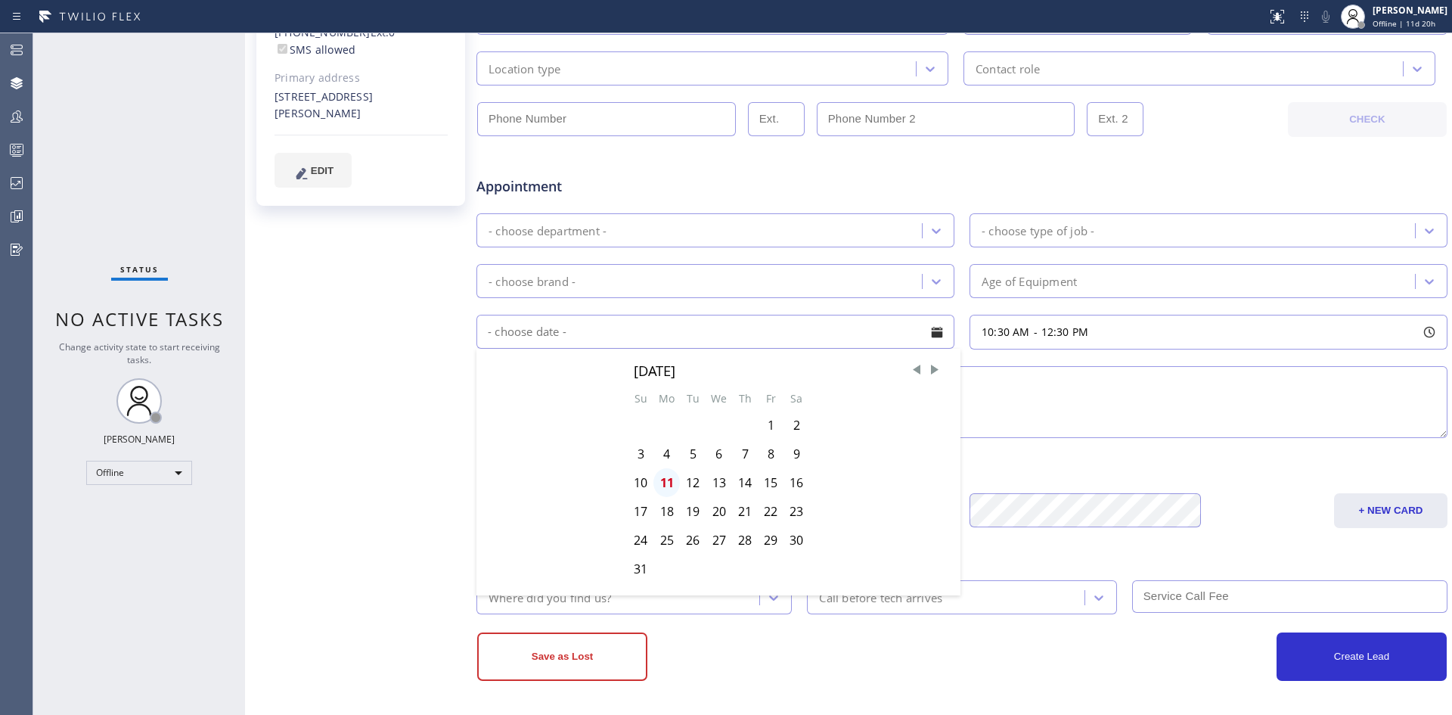
click at [659, 476] on div "11" at bounding box center [666, 482] width 26 height 29
type input "08/11/2025"
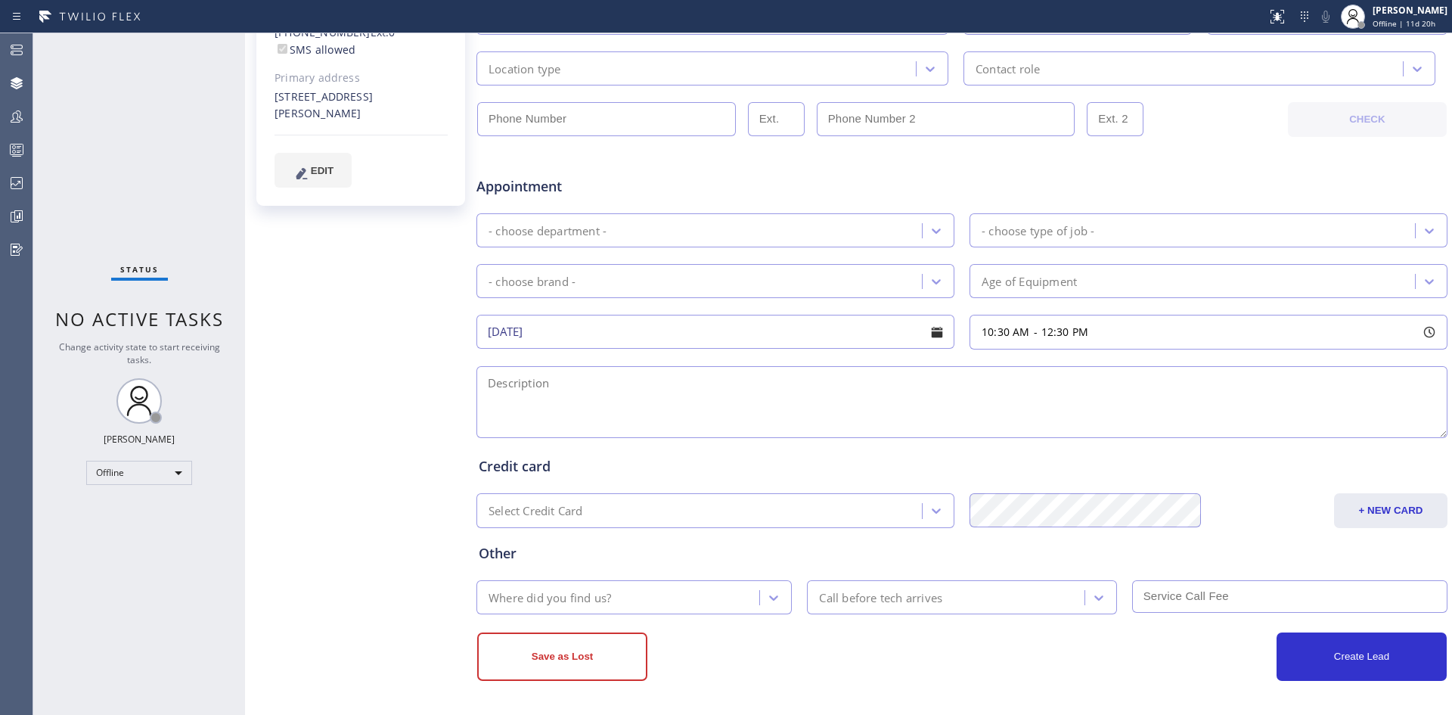
click at [966, 176] on div "Appointment" at bounding box center [962, 177] width 974 height 39
click at [662, 218] on div "- choose department -" at bounding box center [701, 230] width 441 height 26
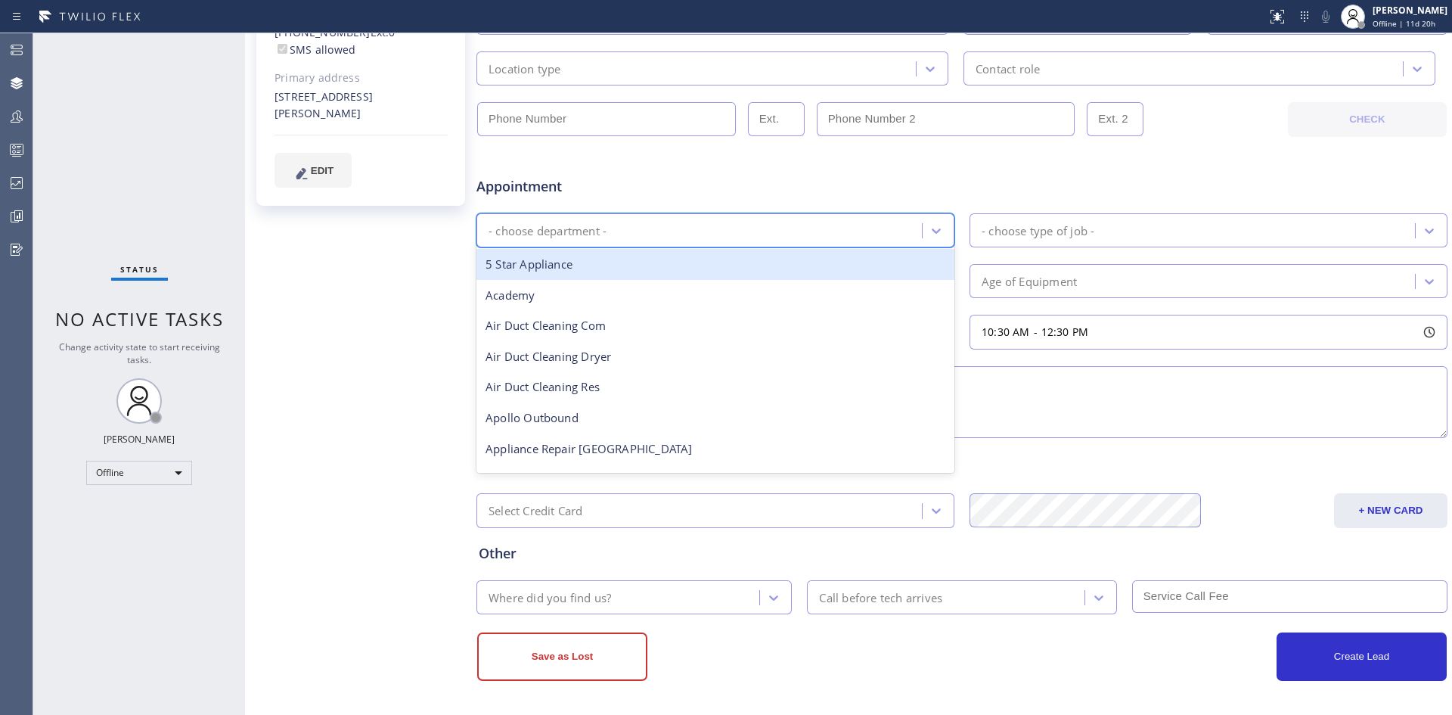
click at [913, 179] on div "Appointment" at bounding box center [962, 177] width 974 height 39
